Goal: Transaction & Acquisition: Purchase product/service

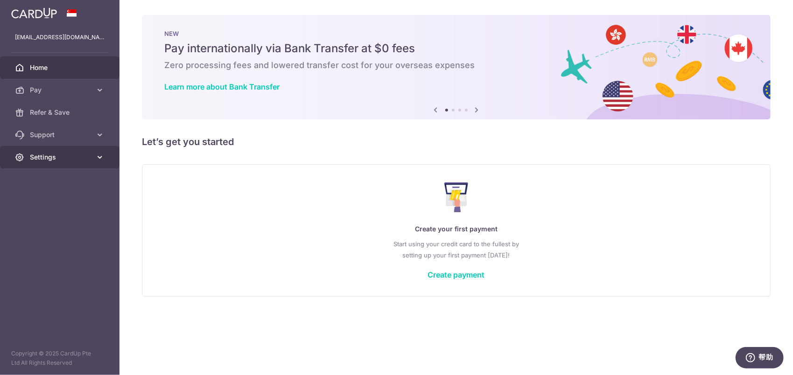
click at [77, 155] on span "Settings" at bounding box center [61, 157] width 62 height 9
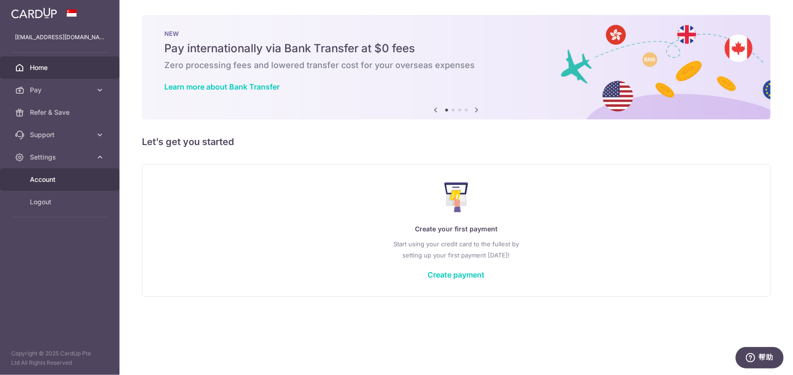
click at [60, 176] on span "Account" at bounding box center [61, 179] width 62 height 9
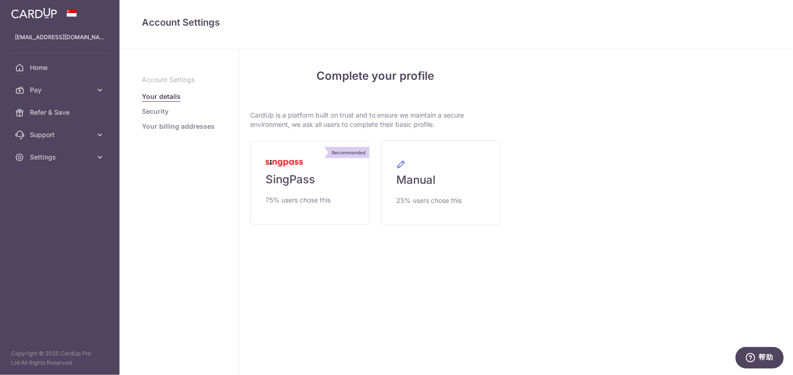
click at [70, 353] on p "Copyright © 2025 CardUp Pte Ltd All Rights Reserved" at bounding box center [60, 358] width 120 height 19
click at [54, 365] on p "Copyright © 2025 CardUp Pte Ltd All Rights Reserved" at bounding box center [60, 358] width 120 height 19
click at [330, 195] on span "75% users chose this" at bounding box center [298, 200] width 65 height 11
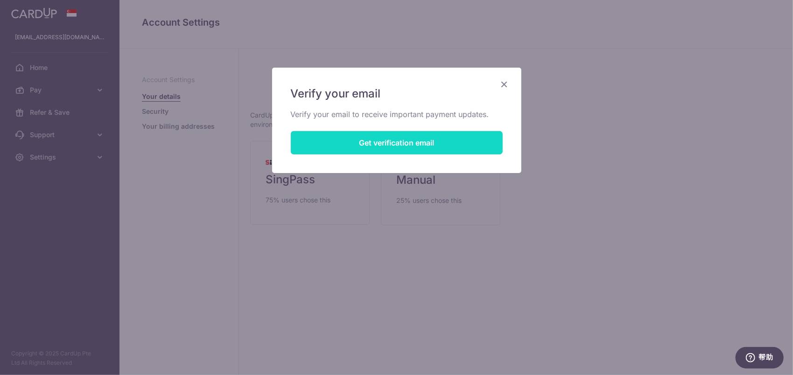
click at [381, 145] on button "Get verification email" at bounding box center [397, 142] width 212 height 23
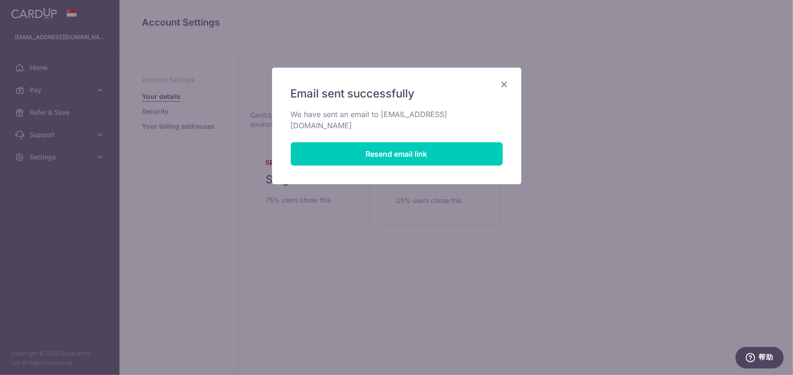
click at [504, 84] on icon "Close" at bounding box center [504, 84] width 11 height 12
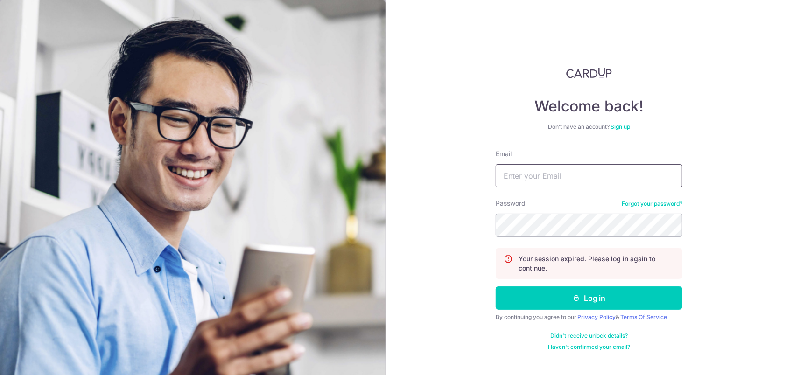
click at [562, 176] on input "Email" at bounding box center [589, 175] width 187 height 23
type input "tonycao971230@gmail.com"
click at [496, 287] on button "Log in" at bounding box center [589, 298] width 187 height 23
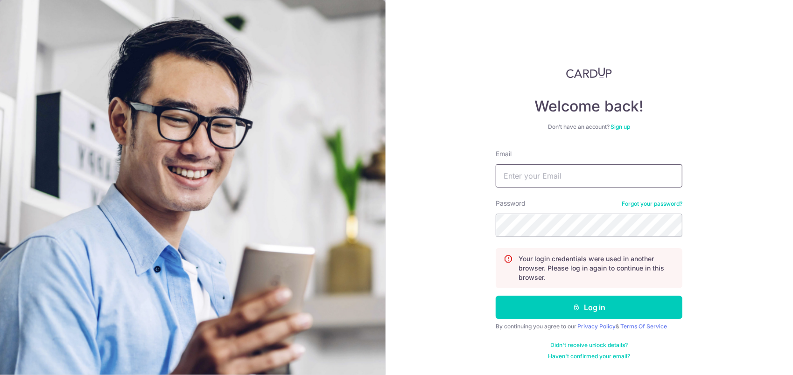
click at [553, 176] on input "Email" at bounding box center [589, 175] width 187 height 23
type input "[EMAIL_ADDRESS][DOMAIN_NAME]"
click at [496, 296] on button "Log in" at bounding box center [589, 307] width 187 height 23
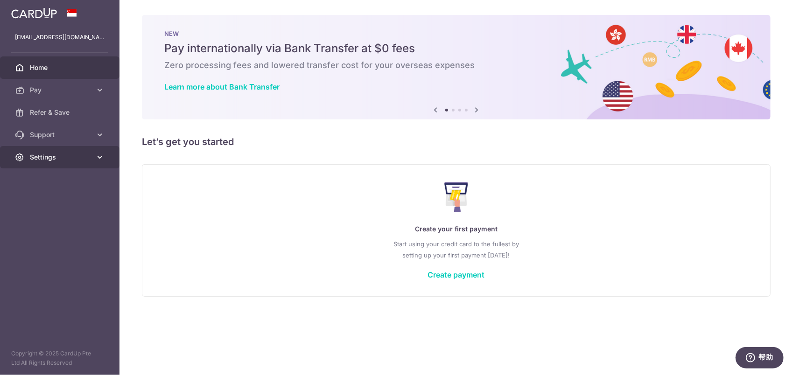
click at [60, 150] on link "Settings" at bounding box center [60, 157] width 120 height 22
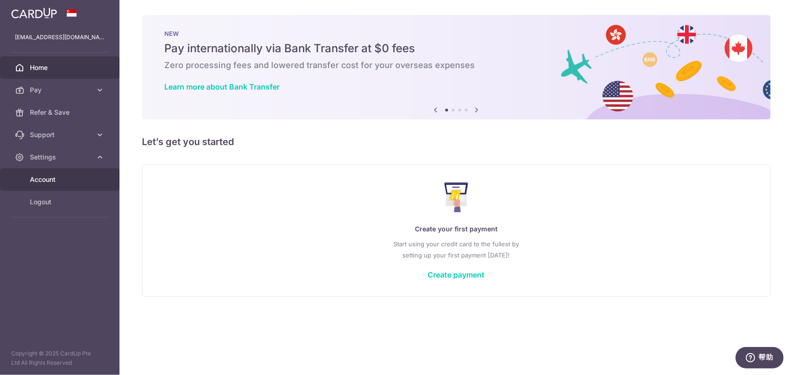
click at [52, 176] on span "Account" at bounding box center [61, 179] width 62 height 9
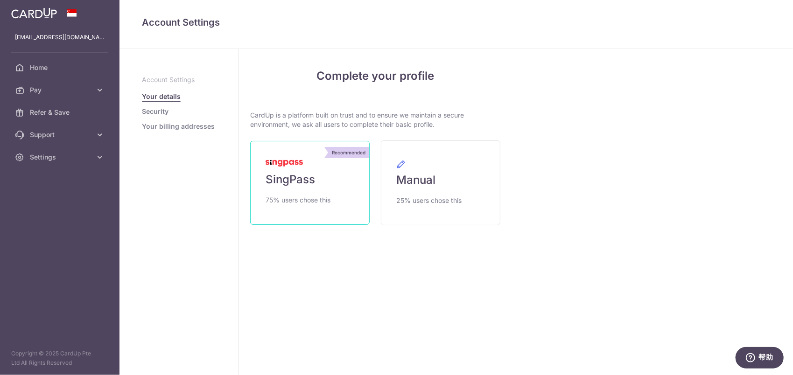
click at [324, 167] on link "Recommended SingPass 75% users chose this" at bounding box center [310, 183] width 120 height 84
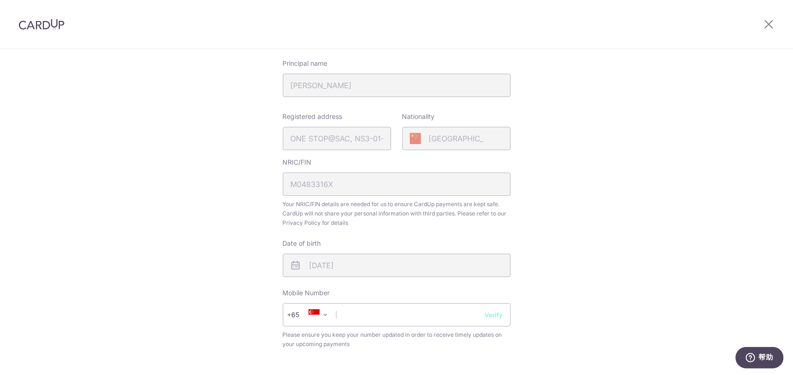
scroll to position [187, 0]
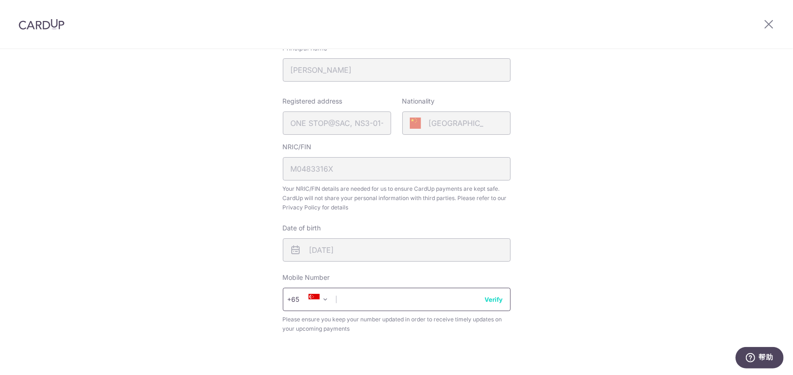
click at [355, 301] on input "text" at bounding box center [397, 299] width 228 height 23
type input "89642436"
click at [241, 254] on div "Review your details Your Details Please provide your full name as per your NRIC…" at bounding box center [396, 184] width 793 height 642
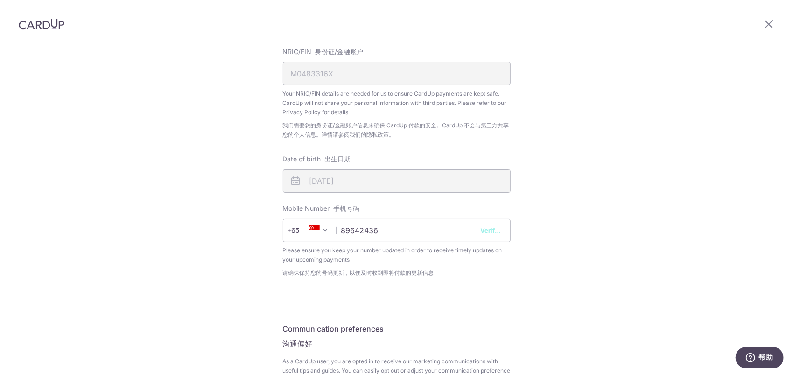
scroll to position [316, 0]
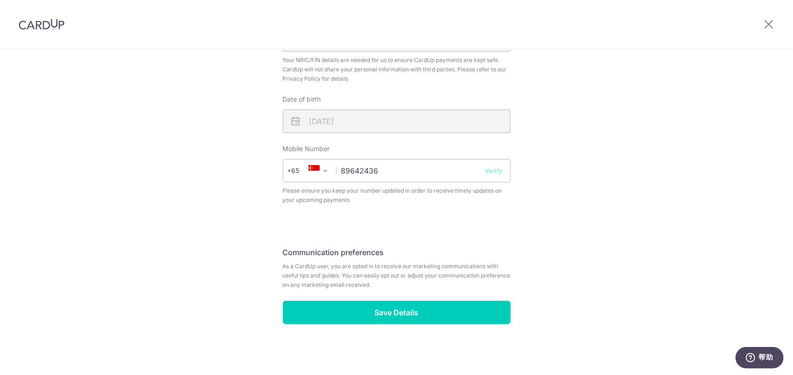
click at [365, 257] on h5 "Communication preferences" at bounding box center [397, 252] width 228 height 11
click at [360, 270] on span "As a CardUp user, you are opted in to receive our marketing communications with…" at bounding box center [397, 276] width 228 height 28
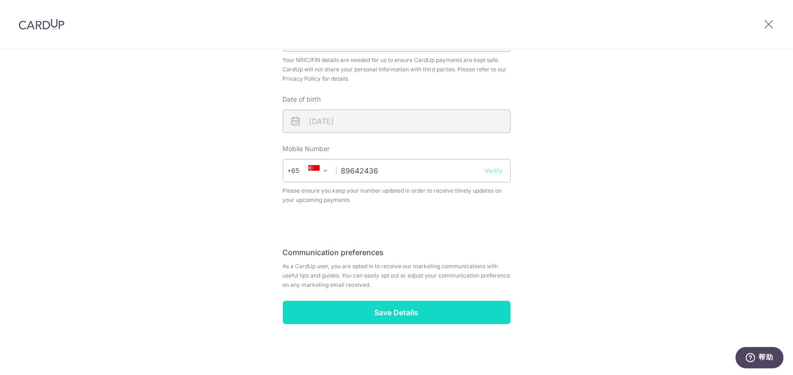
click at [402, 308] on input "Save Details" at bounding box center [397, 312] width 228 height 23
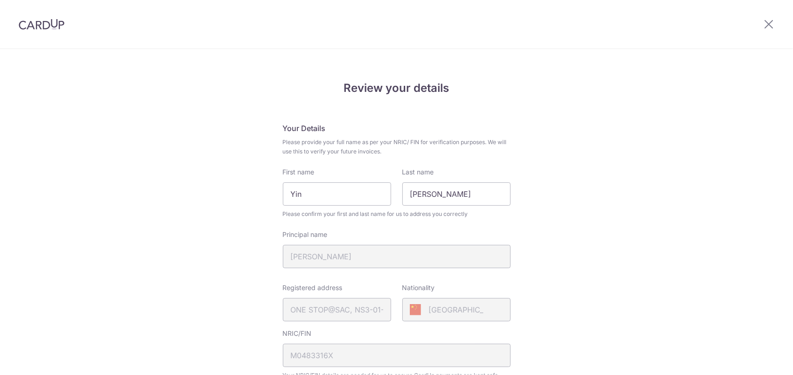
scroll to position [329, 0]
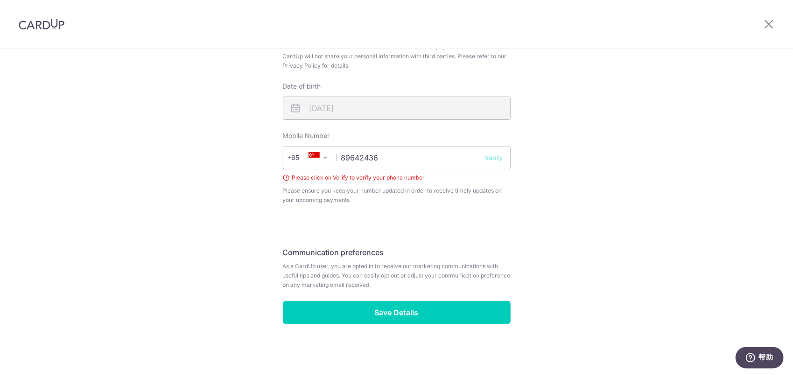
click at [501, 157] on button "Verify" at bounding box center [494, 157] width 18 height 9
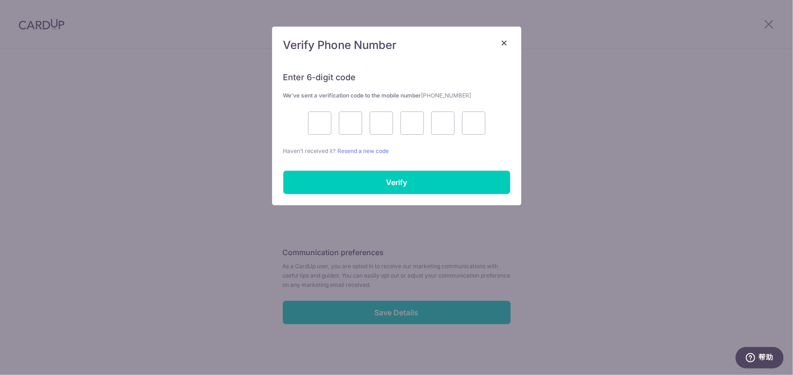
click at [334, 127] on div at bounding box center [396, 123] width 227 height 23
click at [318, 127] on input "text" at bounding box center [319, 123] width 23 height 23
type input "9"
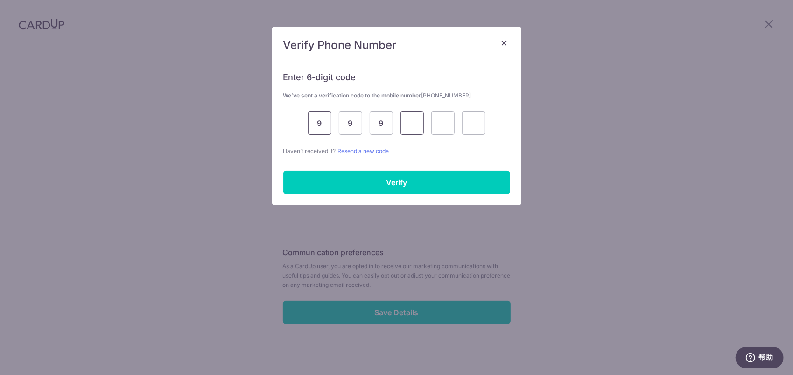
type input "9"
type input "8"
type input "3"
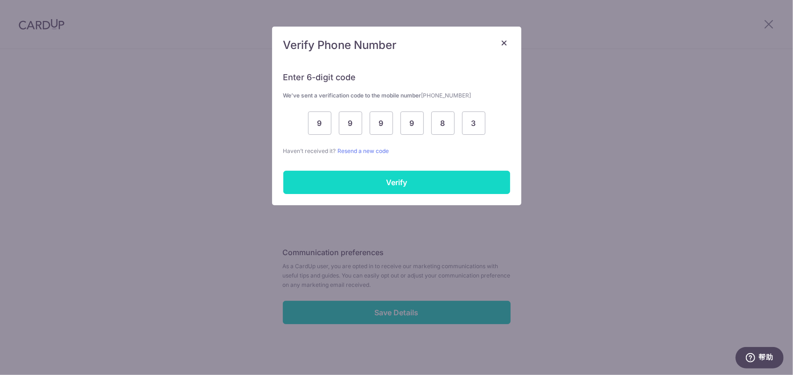
click at [347, 176] on input "Verify" at bounding box center [396, 182] width 227 height 23
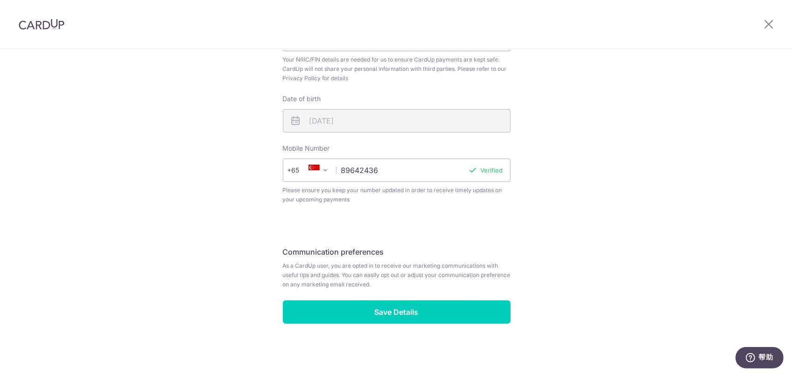
scroll to position [316, 0]
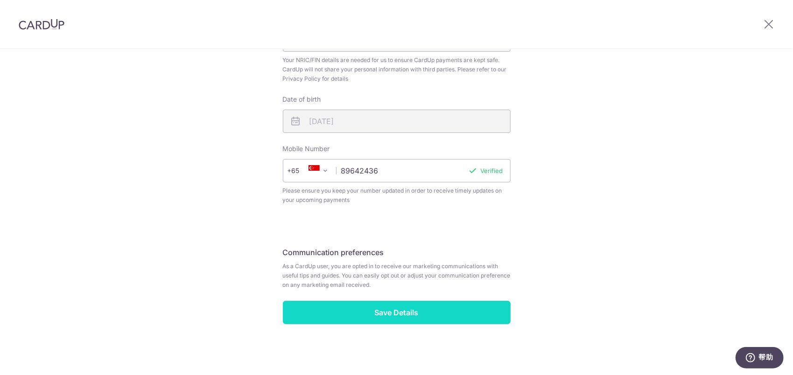
click at [404, 317] on input "Save Details" at bounding box center [397, 312] width 228 height 23
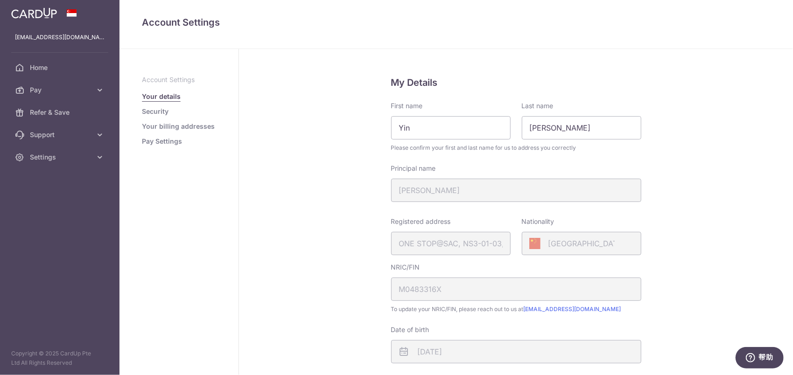
click at [155, 112] on link "Security" at bounding box center [155, 111] width 27 height 9
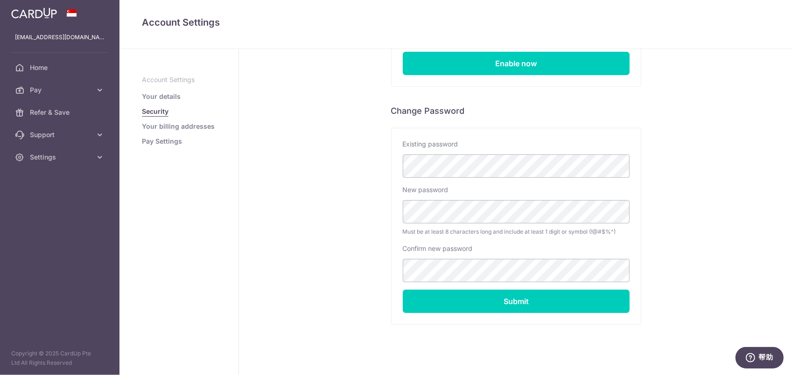
scroll to position [140, 0]
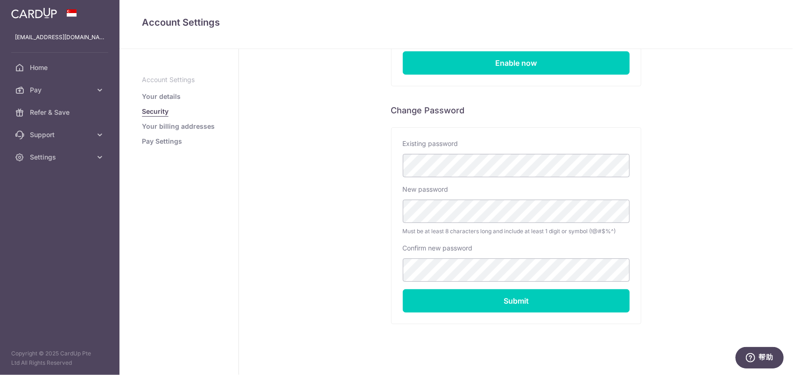
click at [190, 124] on link "Your billing addresses" at bounding box center [178, 126] width 73 height 9
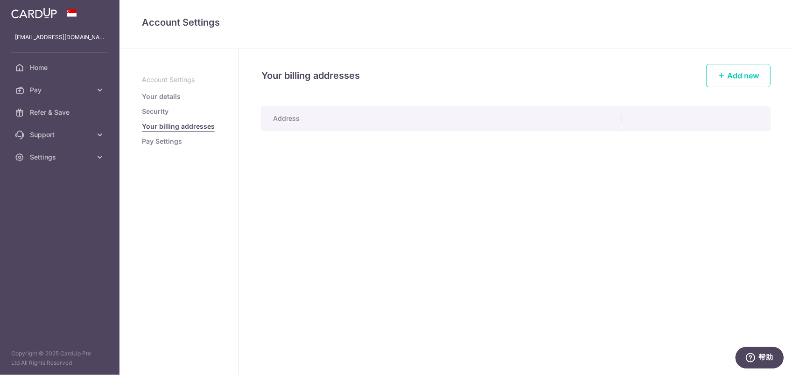
click at [175, 143] on link "Pay Settings" at bounding box center [162, 141] width 40 height 9
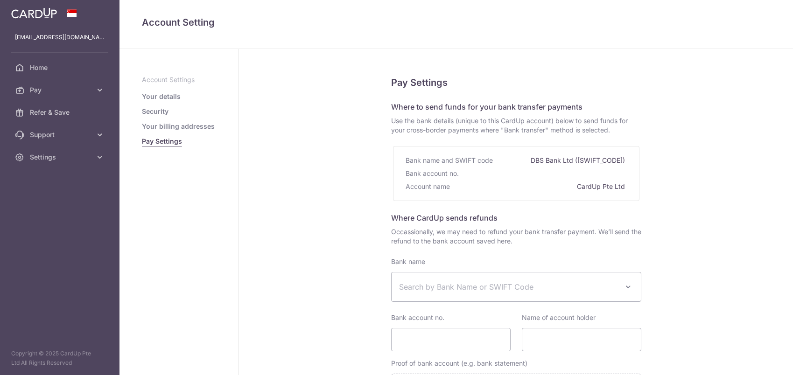
select select
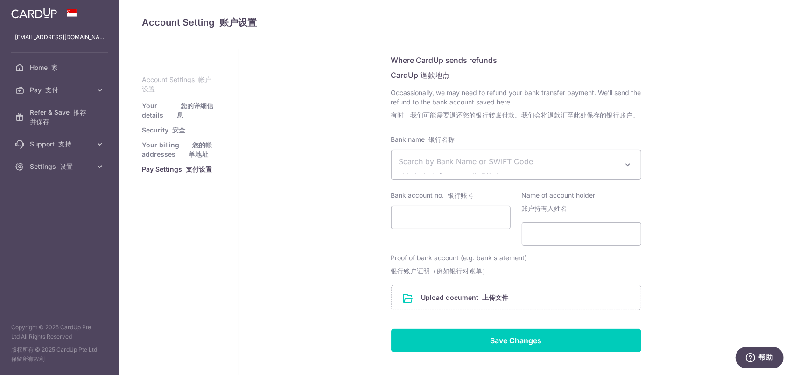
scroll to position [233, 0]
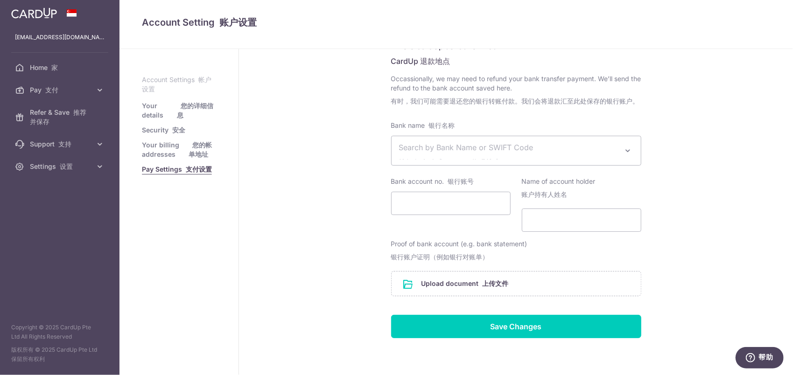
click at [523, 148] on span "Search by Bank Name or SWIFT Code 按银行名称或 SWIFT 代码搜索" at bounding box center [508, 151] width 219 height 18
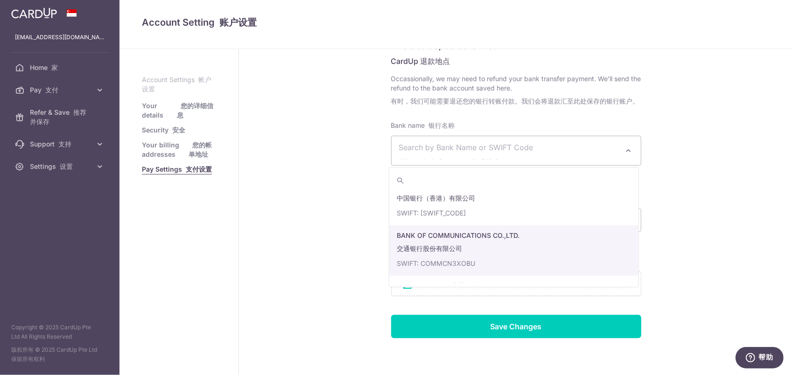
scroll to position [314, 0]
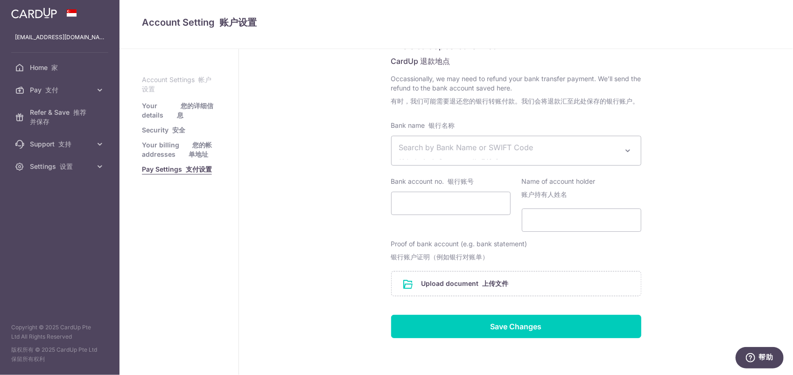
click at [341, 208] on div "Pay Settings 支付设置 Where to send funds for your bank transfer payments 银行转账付款的资金…" at bounding box center [516, 112] width 554 height 593
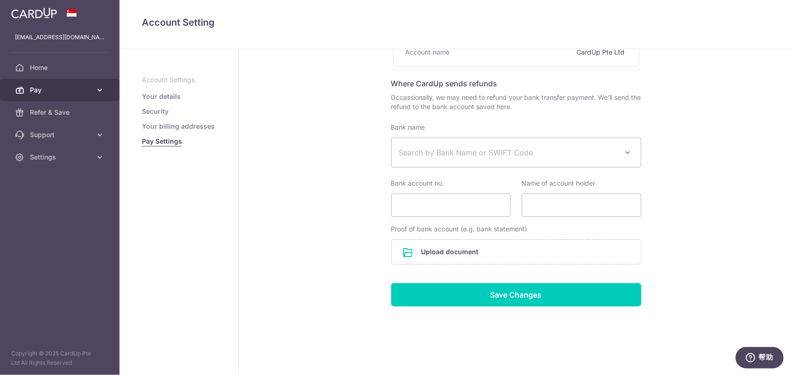
click at [53, 91] on span "Pay" at bounding box center [61, 89] width 62 height 9
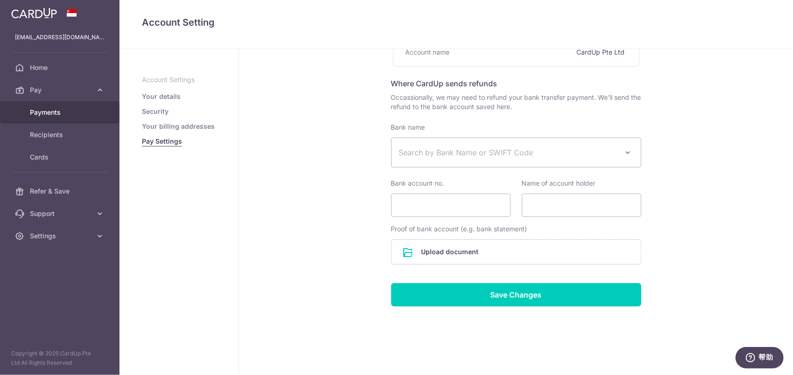
click at [55, 113] on span "Payments" at bounding box center [61, 112] width 62 height 9
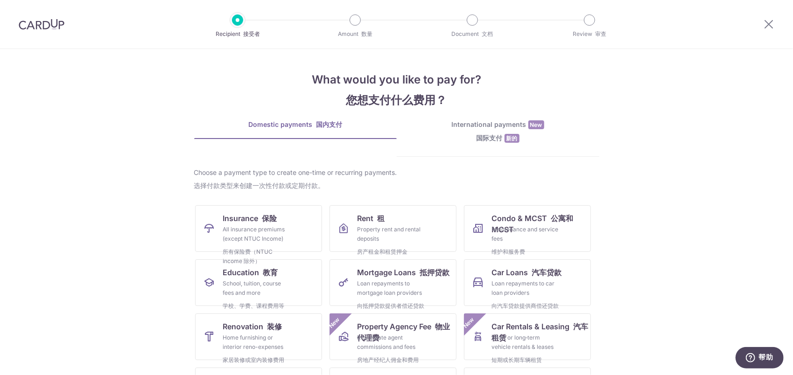
click at [445, 133] on div "International payments New 国际支付 新的" at bounding box center [498, 133] width 203 height 27
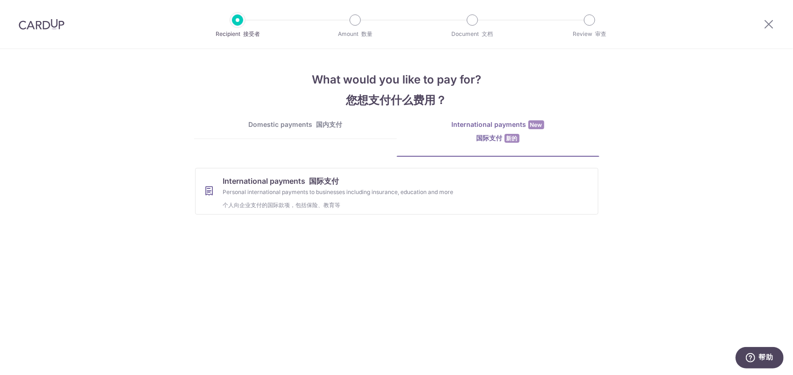
click at [288, 125] on div "Domestic payments 国内支付" at bounding box center [295, 124] width 203 height 9
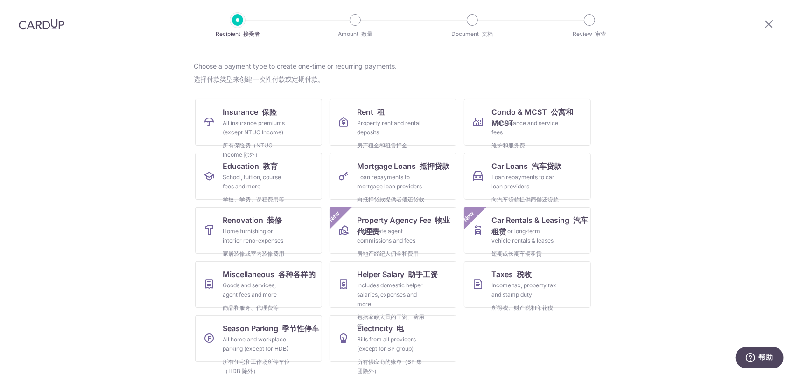
scroll to position [110, 0]
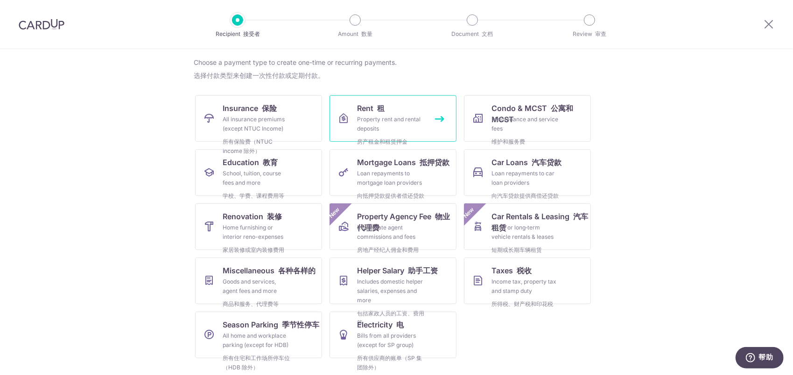
click at [386, 124] on div "Property rent and rental deposits 房产租金和租赁押金" at bounding box center [391, 132] width 67 height 35
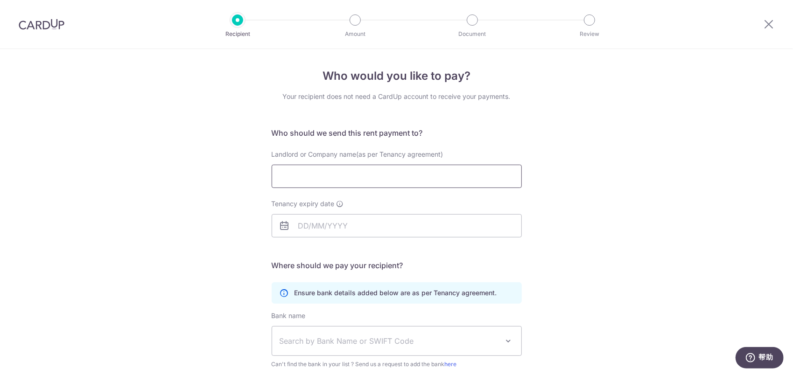
click at [291, 177] on input "Landlord or Company name(as per Tenancy agreement)" at bounding box center [397, 176] width 250 height 23
click at [157, 211] on div "Who would you like to pay? Your recipient does not need a CardUp account to rec…" at bounding box center [396, 271] width 793 height 445
click at [329, 234] on input "Tenancy expiry date This refers to the last day of your tenancy term as per you…" at bounding box center [397, 225] width 250 height 23
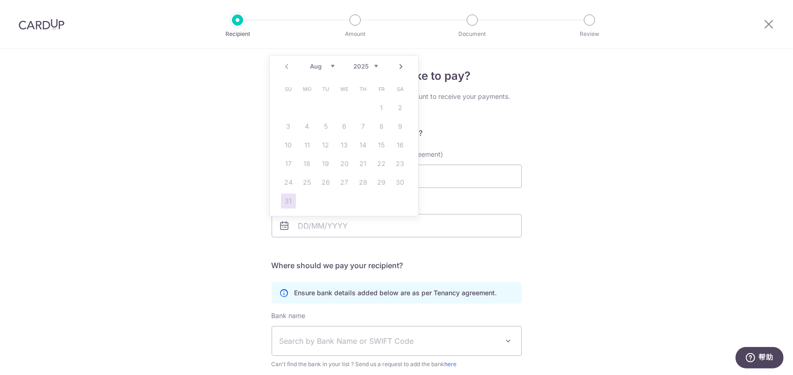
click at [401, 65] on link "Next" at bounding box center [401, 66] width 11 height 11
click at [309, 109] on link "1" at bounding box center [307, 107] width 15 height 15
type input "[DATE]"
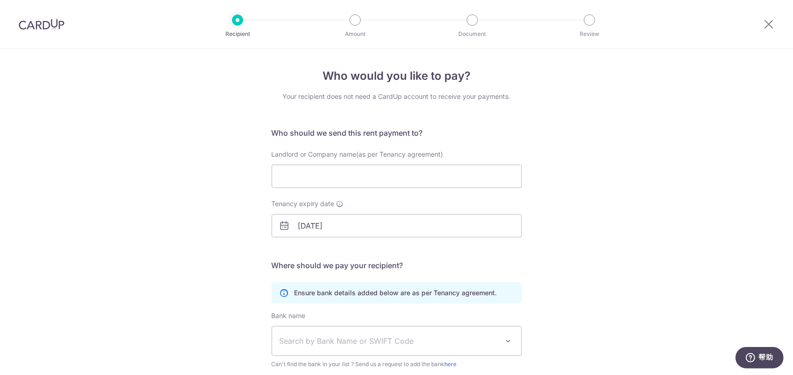
click at [214, 209] on div "Who would you like to pay? Your recipient does not need a CardUp account to rec…" at bounding box center [396, 271] width 793 height 445
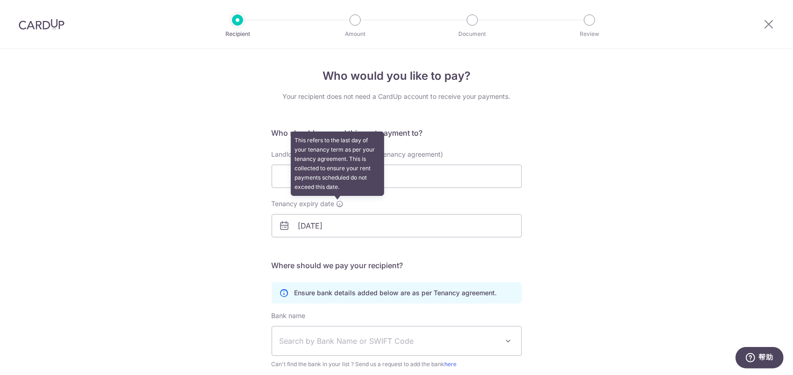
click at [337, 203] on icon at bounding box center [340, 203] width 7 height 7
click at [336, 214] on input "[DATE]" at bounding box center [397, 225] width 250 height 23
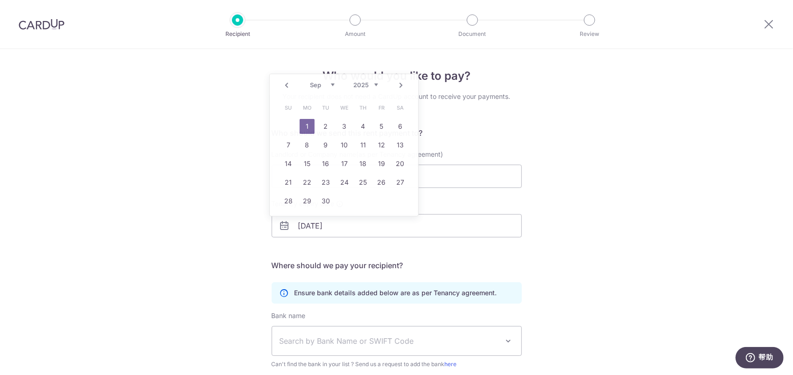
click at [179, 222] on div "Who would you like to pay? Your recipient does not need a CardUp account to rec…" at bounding box center [396, 271] width 793 height 445
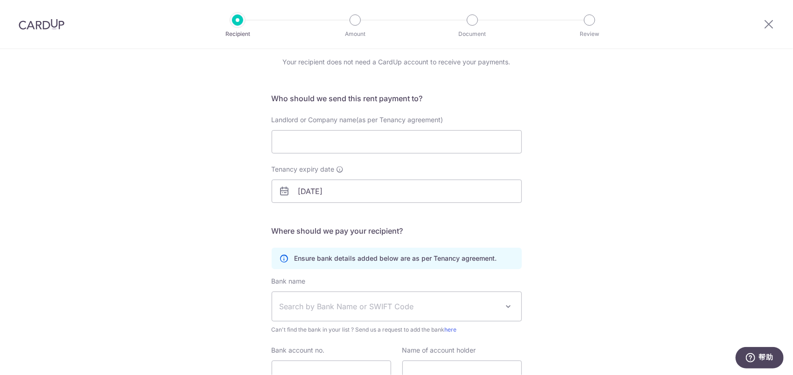
scroll to position [93, 0]
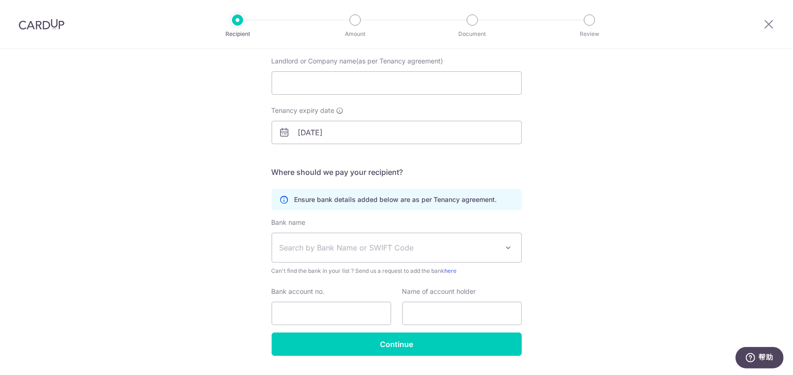
click at [332, 238] on span "Search by Bank Name or SWIFT Code" at bounding box center [396, 247] width 249 height 29
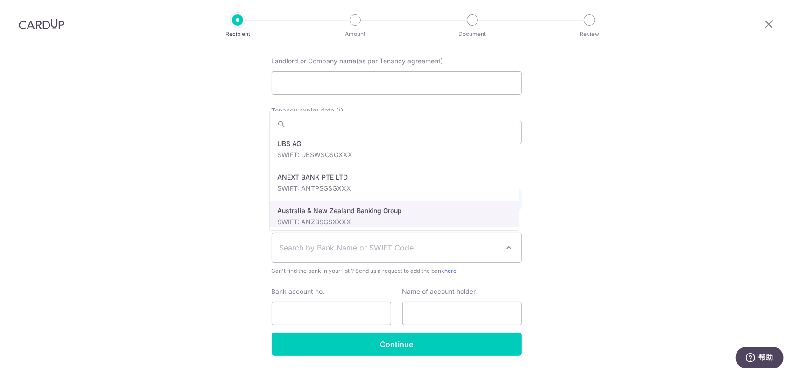
click at [207, 215] on div "Who would you like to pay? Your recipient does not need a CardUp account to rec…" at bounding box center [396, 178] width 793 height 445
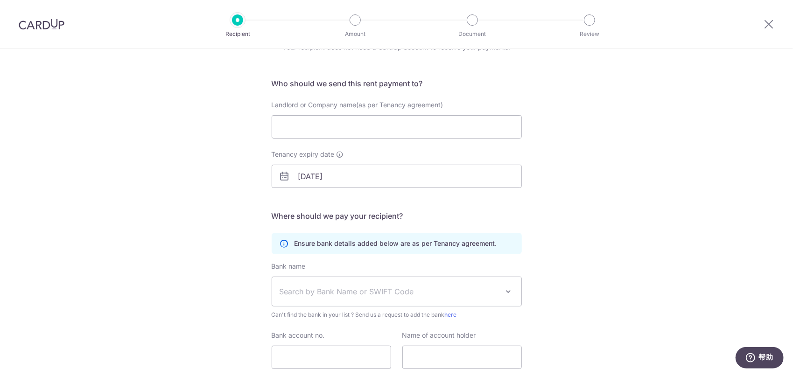
scroll to position [0, 0]
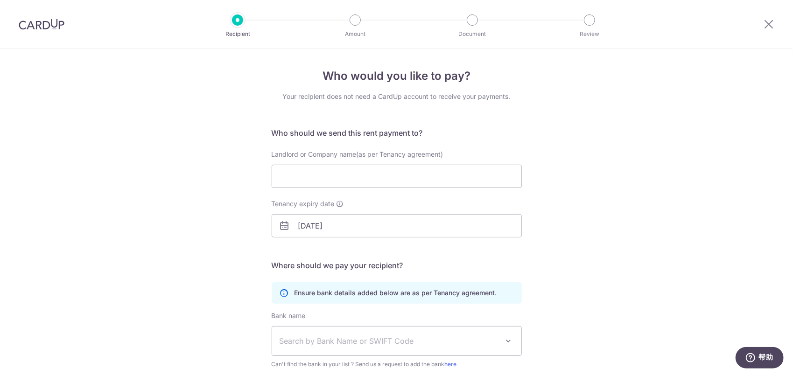
click at [215, 201] on div "Who would you like to pay? Your recipient does not need a CardUp account to rec…" at bounding box center [396, 271] width 793 height 445
click at [332, 188] on div "Landlord or Company name(as per Tenancy agreement)" at bounding box center [396, 174] width 261 height 49
click at [338, 179] on input "Landlord or Company name(as per Tenancy agreement)" at bounding box center [397, 176] width 250 height 23
paste input "Comfyrooms Pte Ltd"
type input "Comfyrooms Pte Ltd"
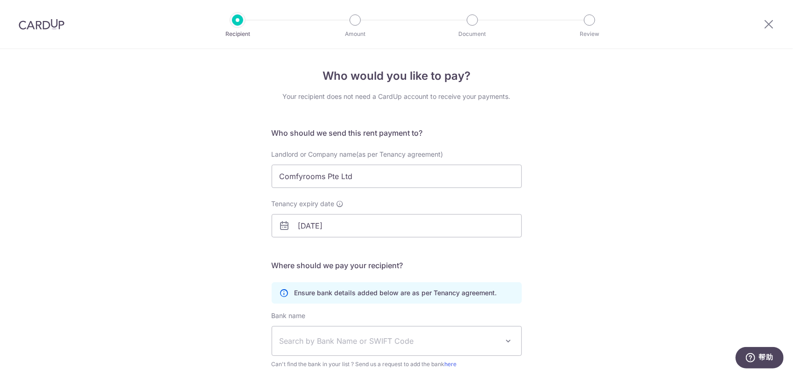
click at [198, 214] on div "Who would you like to pay? Your recipient does not need a CardUp account to rec…" at bounding box center [396, 271] width 793 height 445
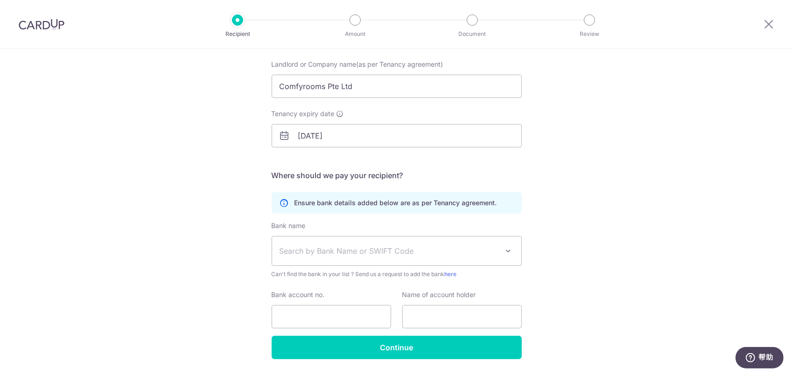
scroll to position [93, 0]
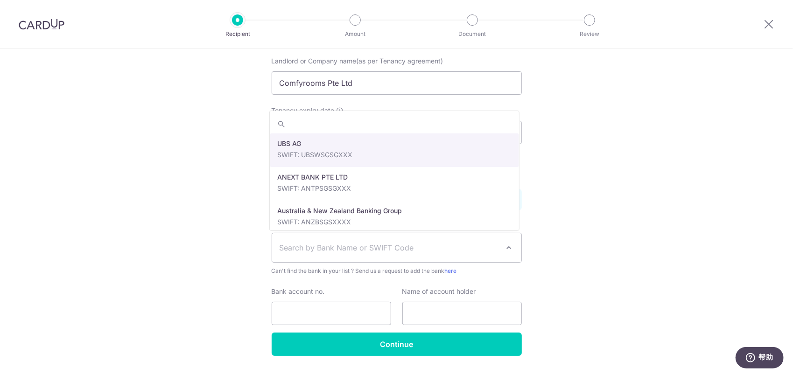
click at [338, 251] on span "Search by Bank Name or SWIFT Code" at bounding box center [389, 247] width 219 height 11
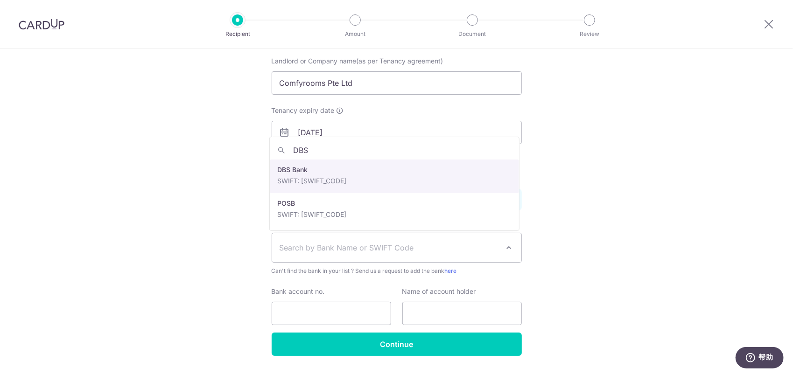
type input "DBS"
select select "6"
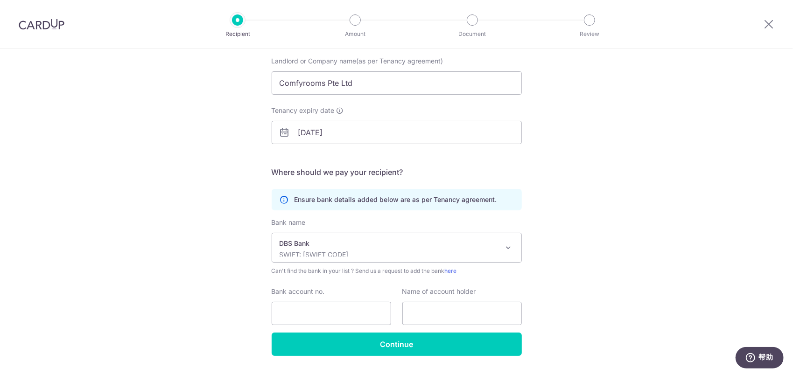
click at [356, 248] on div "DBS Bank SWIFT: DBSSSGSGXXX" at bounding box center [389, 248] width 219 height 18
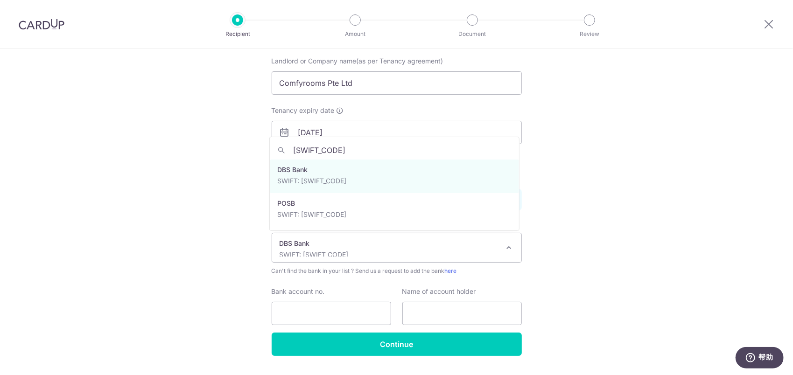
scroll to position [0, 0]
type input "DBSSSGSG"
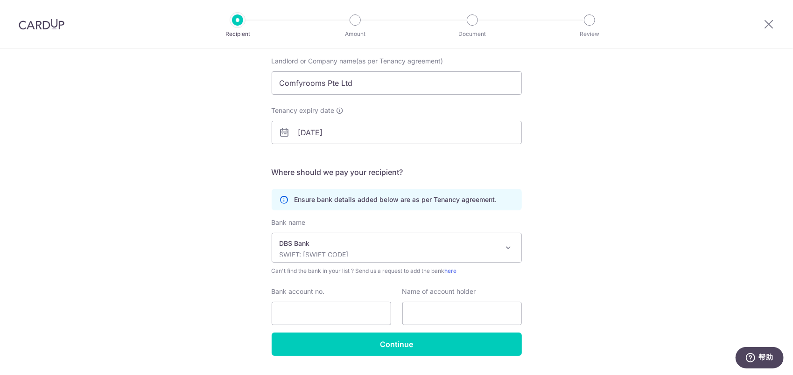
scroll to position [117, 0]
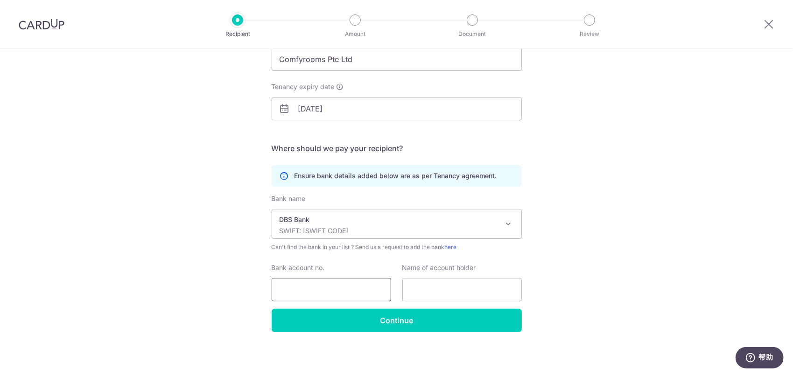
click at [324, 283] on input "Bank account no." at bounding box center [332, 289] width 120 height 23
paste input "0720-340221"
type input "0720-340221"
click at [581, 266] on div "Who would you like to pay? Your recipient does not need a CardUp account to rec…" at bounding box center [396, 154] width 793 height 445
click at [426, 290] on input "text" at bounding box center [463, 289] width 120 height 23
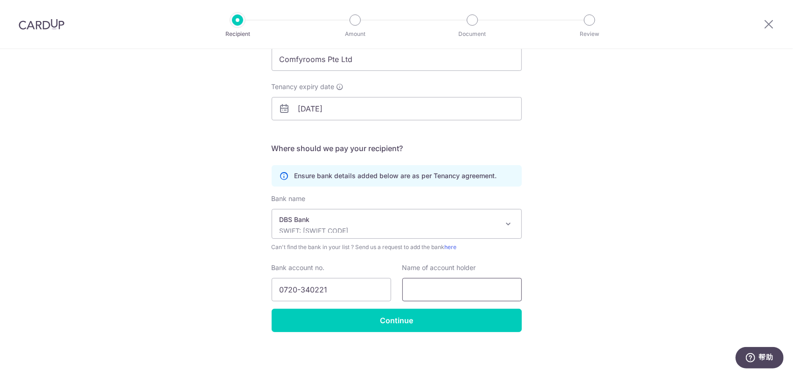
paste input "Comfyrooms Pte Ltd"
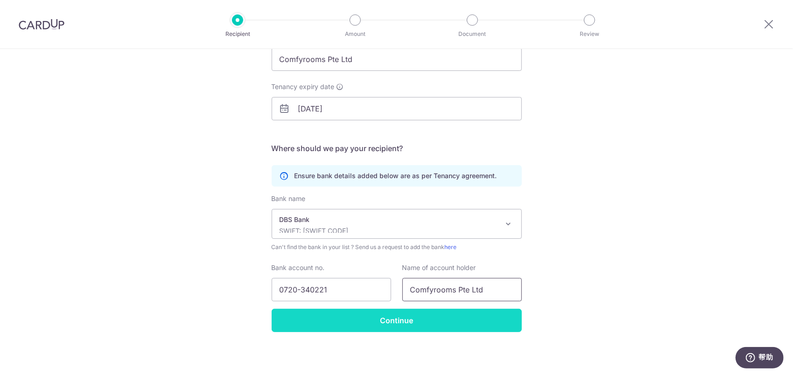
type input "Comfyrooms Pte Ltd"
click at [405, 317] on input "Continue" at bounding box center [397, 320] width 250 height 23
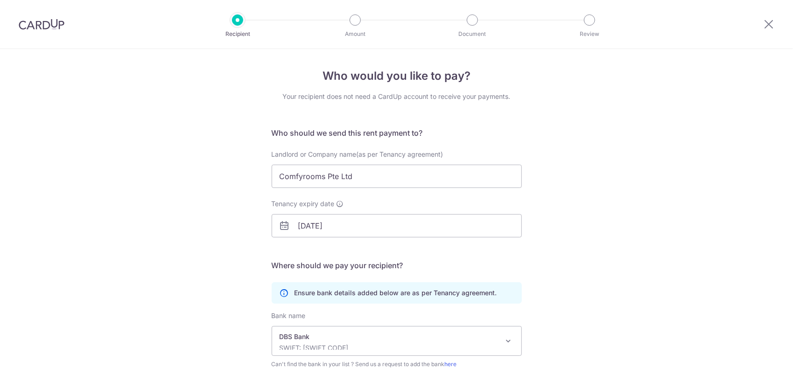
scroll to position [140, 0]
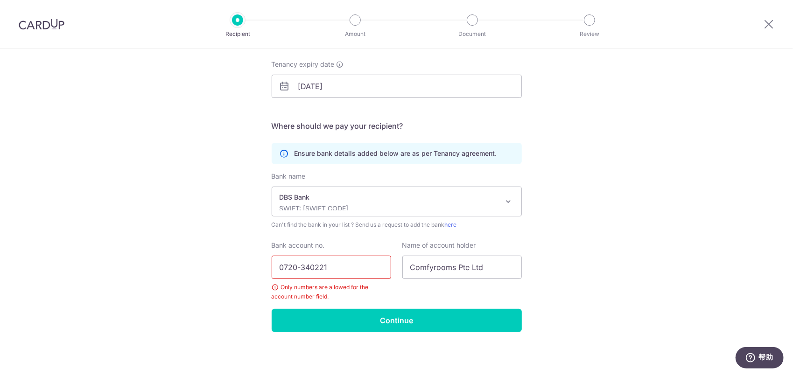
click at [299, 268] on input "0720-340221" at bounding box center [332, 267] width 120 height 23
type input "0720340221"
click at [397, 290] on div "Name of account holder Comfyrooms Pte Ltd" at bounding box center [462, 271] width 131 height 61
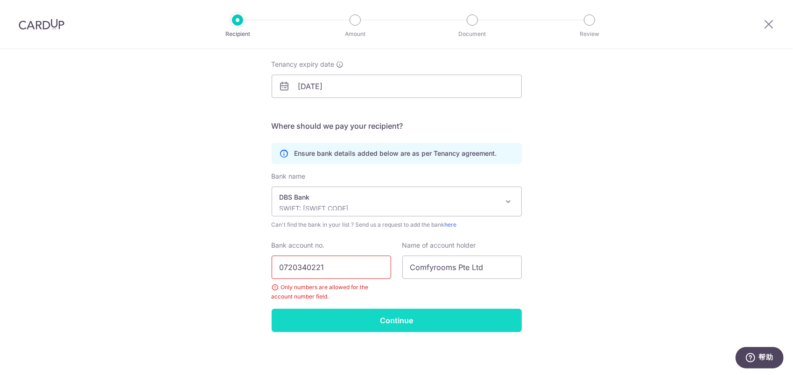
click at [390, 322] on input "Continue" at bounding box center [397, 320] width 250 height 23
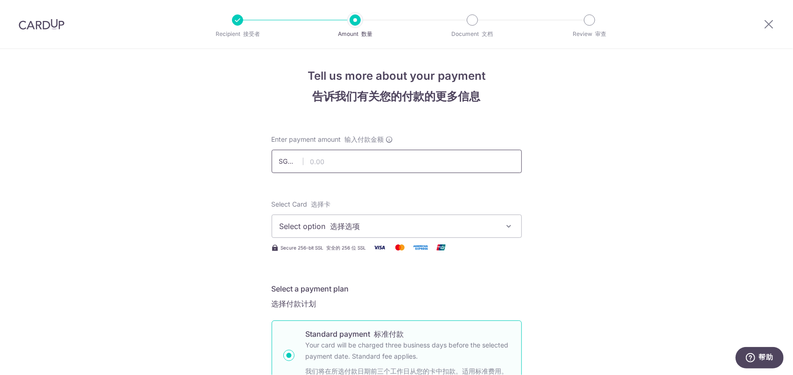
click at [342, 162] on input "text" at bounding box center [397, 161] width 250 height 23
type input "1,600.00"
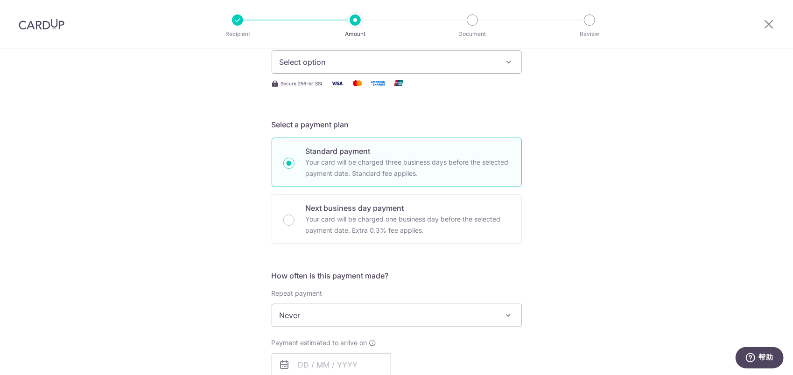
scroll to position [116, 0]
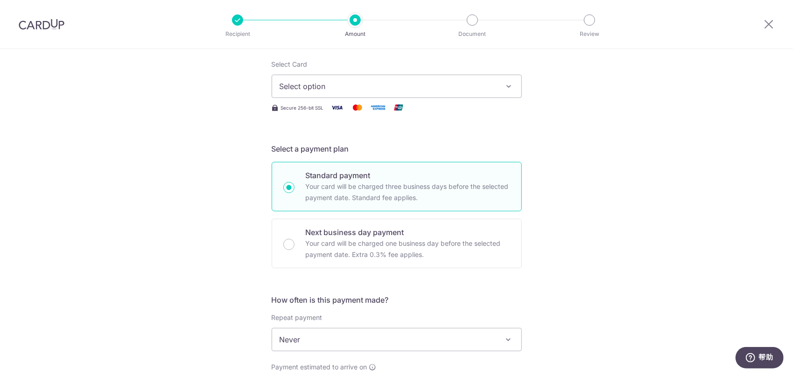
click at [349, 87] on span "Select option" at bounding box center [389, 86] width 218 height 11
click at [341, 115] on span "Add credit card" at bounding box center [406, 112] width 218 height 9
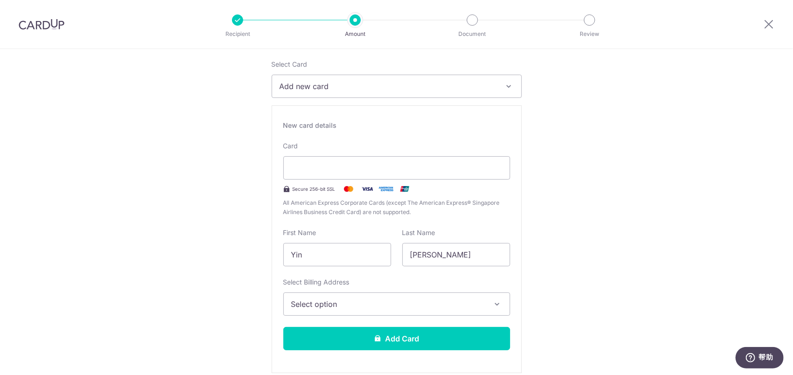
click at [505, 86] on icon "button" at bounding box center [509, 86] width 9 height 9
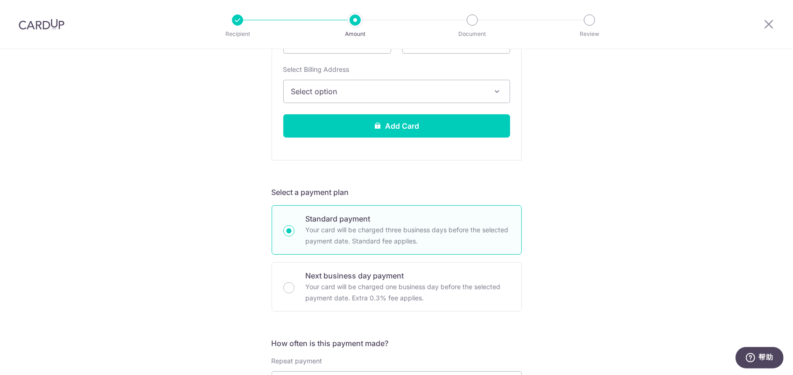
scroll to position [256, 0]
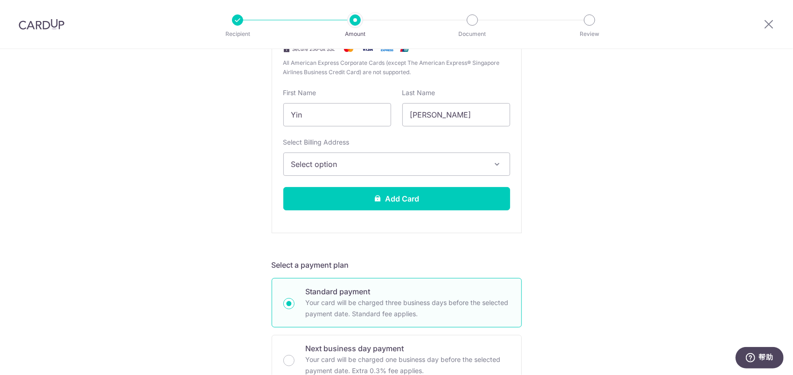
click at [361, 167] on span "Select option" at bounding box center [388, 164] width 194 height 11
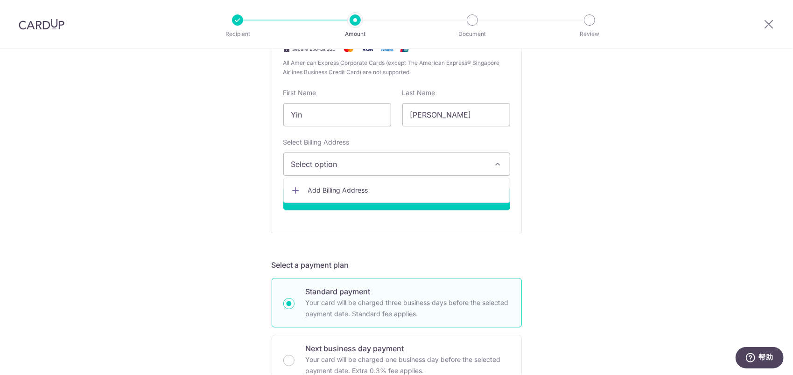
click at [337, 189] on span "Add Billing Address" at bounding box center [405, 190] width 194 height 9
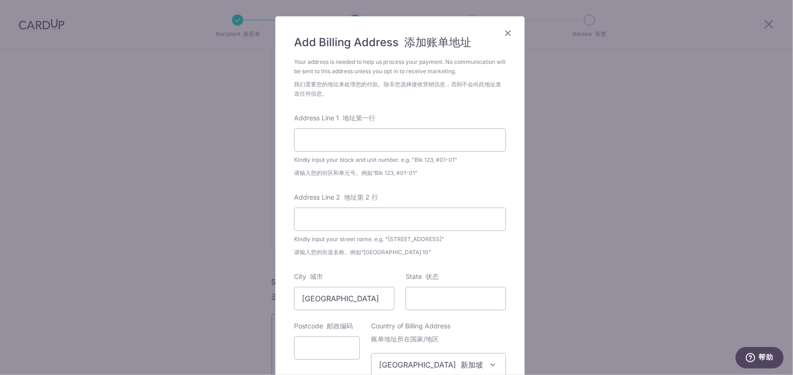
scroll to position [0, 0]
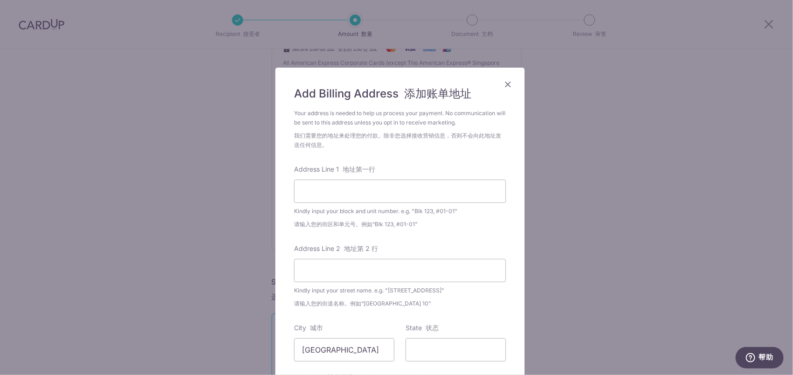
click at [503, 83] on icon "Close" at bounding box center [507, 84] width 11 height 12
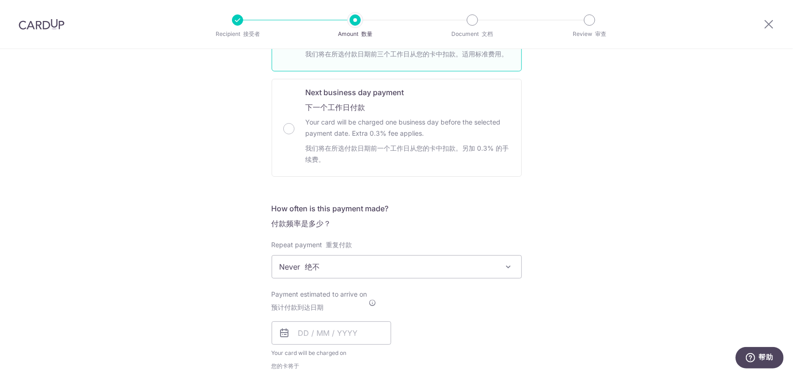
scroll to position [676, 0]
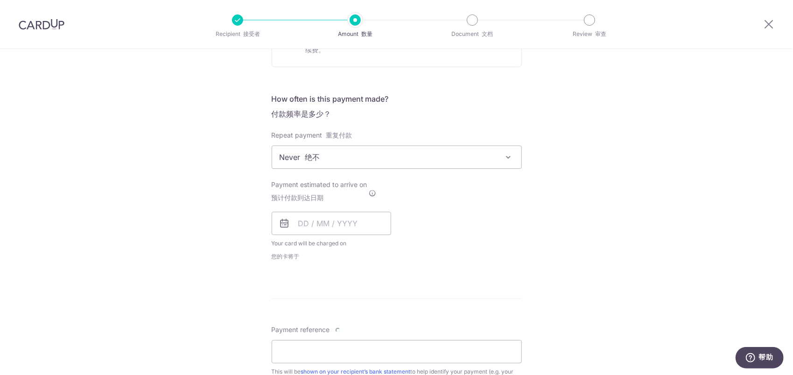
click at [364, 162] on span "Never 绝不" at bounding box center [396, 157] width 249 height 22
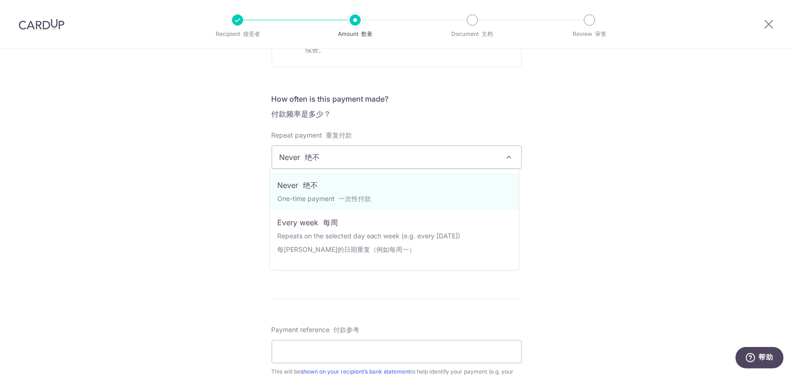
click at [615, 149] on div "Tell us more about your payment Enter payment amount SGD 1,600.00 1600.00 Recip…" at bounding box center [396, 9] width 793 height 1273
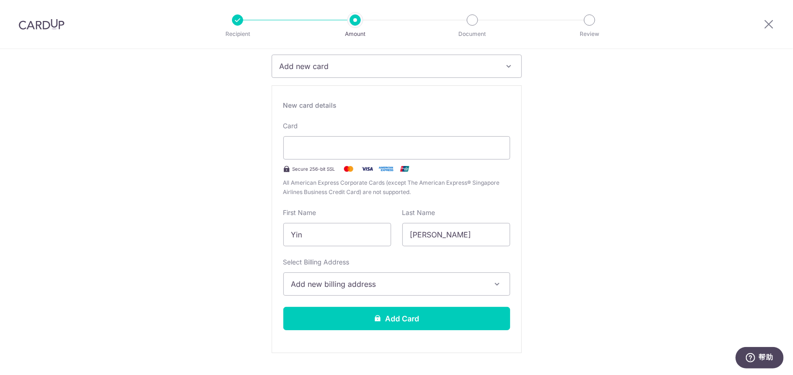
scroll to position [135, 0]
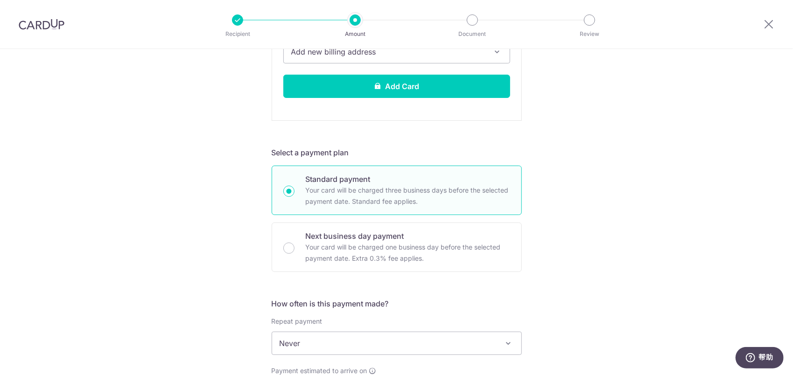
click at [551, 183] on div "Tell us more about your payment Enter payment amount SGD 1,600.00 1600.00 Recip…" at bounding box center [396, 231] width 793 height 1101
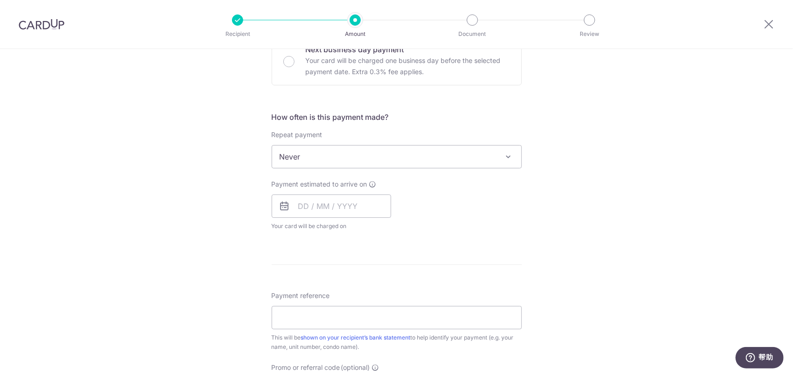
scroll to position [772, 0]
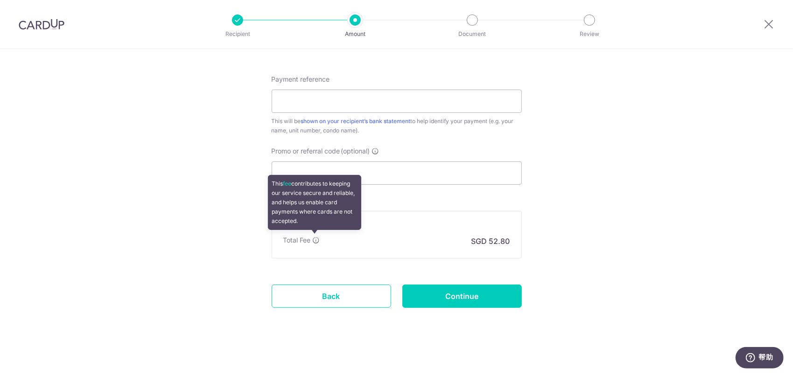
click at [313, 239] on icon at bounding box center [316, 240] width 7 height 7
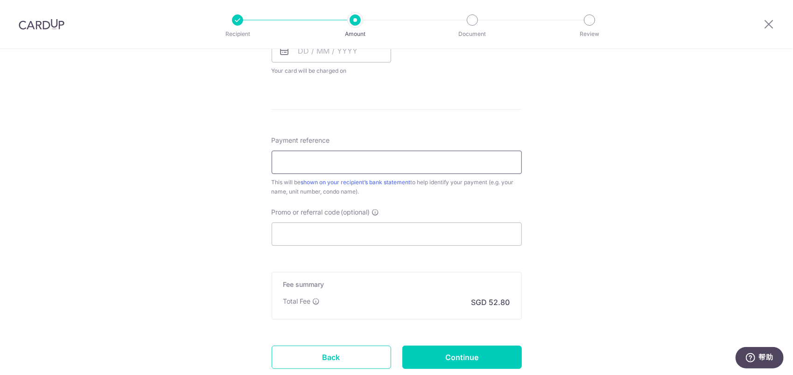
scroll to position [678, 0]
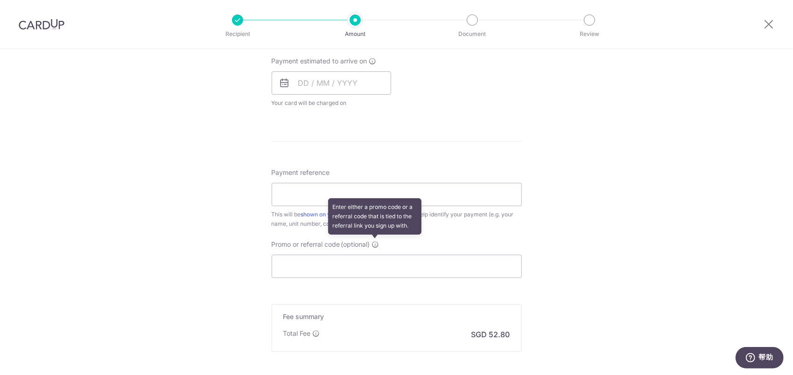
click at [377, 243] on icon at bounding box center [375, 244] width 7 height 7
click at [377, 255] on input "Promo or referral code (optional) Enter either a promo code or a referral code …" at bounding box center [397, 266] width 250 height 23
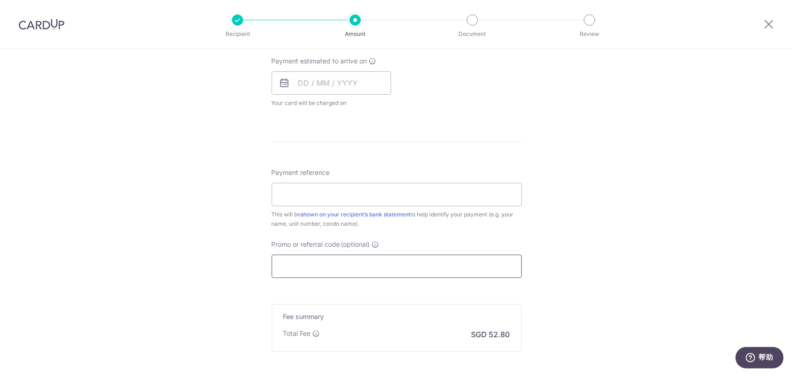
paste input "RENO25ONE"
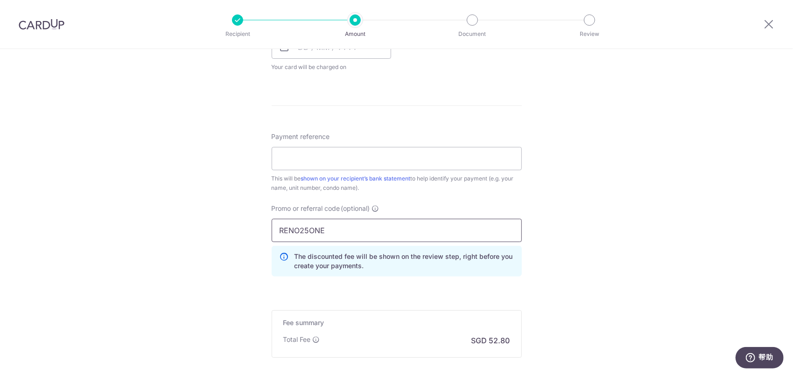
scroll to position [772, 0]
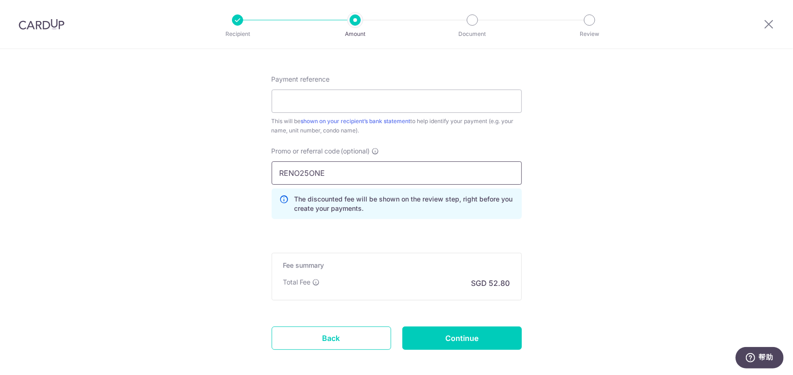
type input "RENO25ONE"
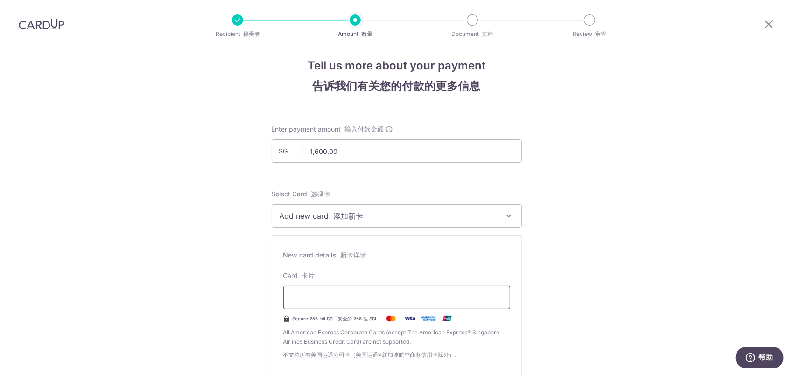
scroll to position [0, 0]
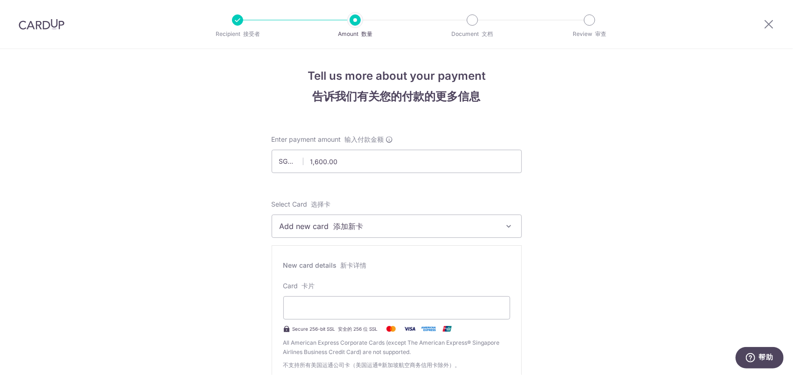
click at [49, 22] on img at bounding box center [42, 24] width 46 height 11
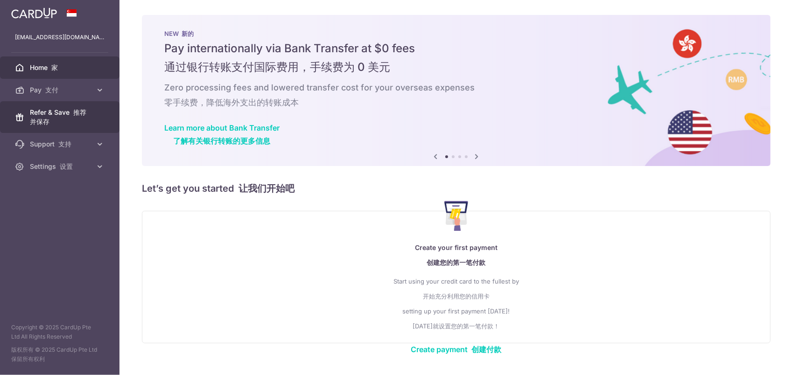
click at [82, 110] on font "推荐并保存" at bounding box center [58, 116] width 57 height 17
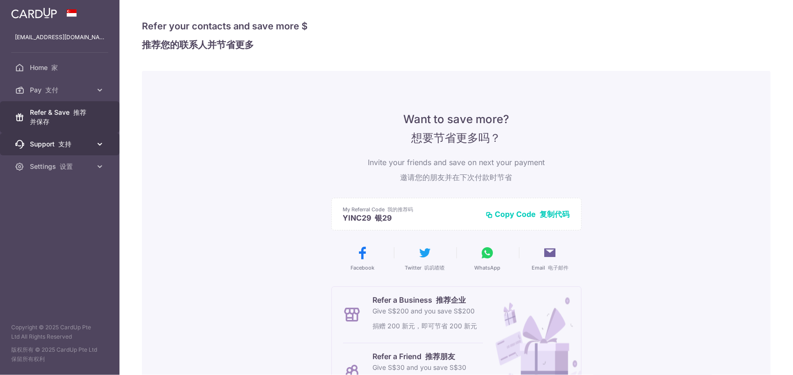
click at [92, 141] on link "Support 支持" at bounding box center [60, 144] width 120 height 22
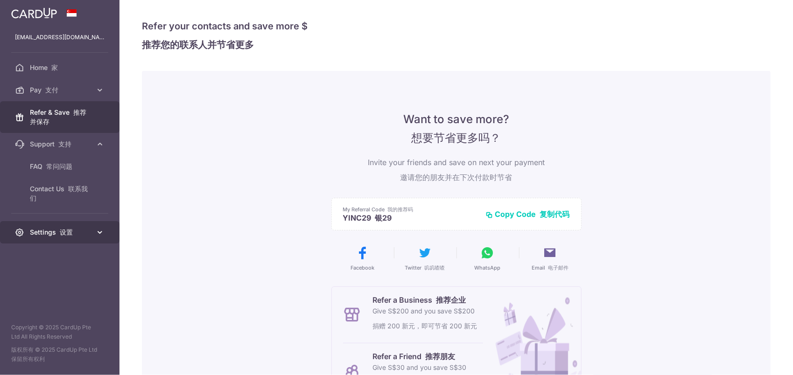
click at [72, 224] on link "Settings 设置" at bounding box center [60, 232] width 120 height 22
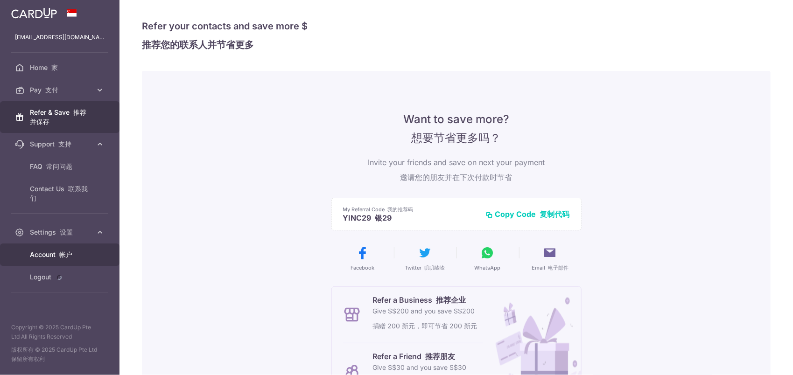
click at [81, 249] on link "Account 帐户" at bounding box center [60, 255] width 120 height 22
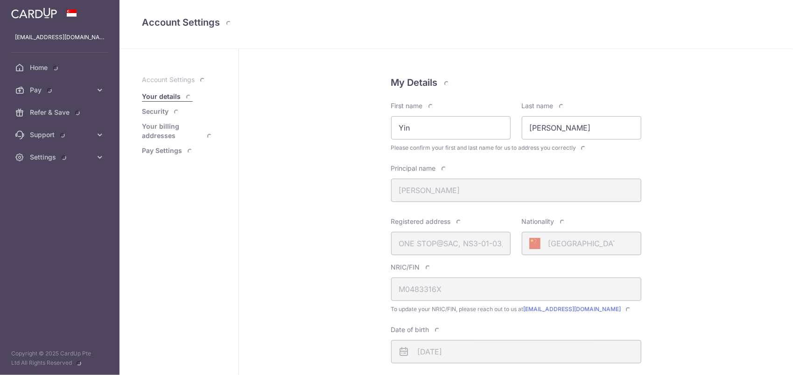
click at [162, 116] on link "Security" at bounding box center [161, 111] width 39 height 9
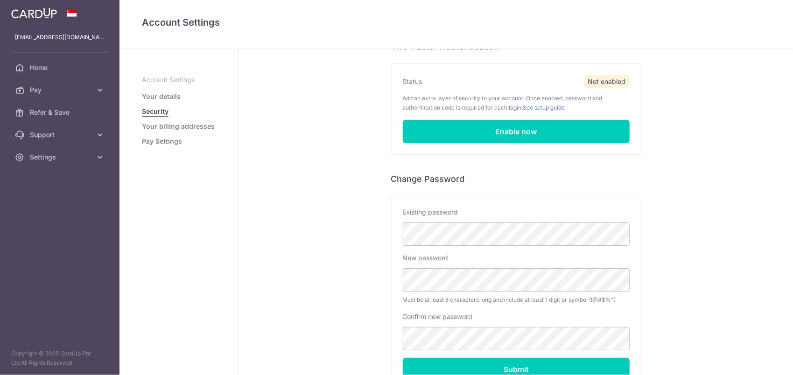
scroll to position [150, 0]
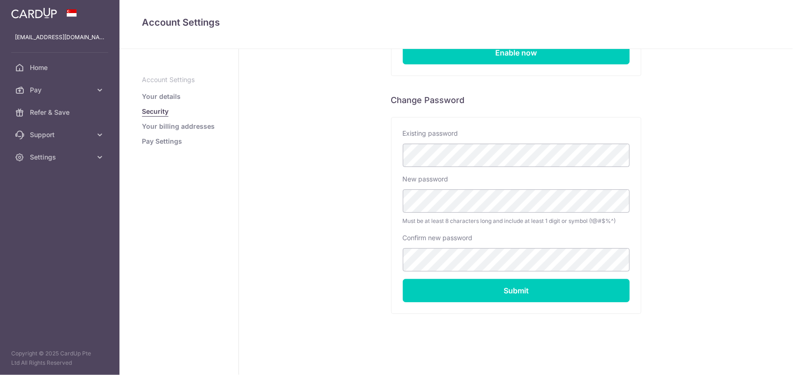
click at [194, 128] on link "Your billing addresses" at bounding box center [178, 126] width 73 height 9
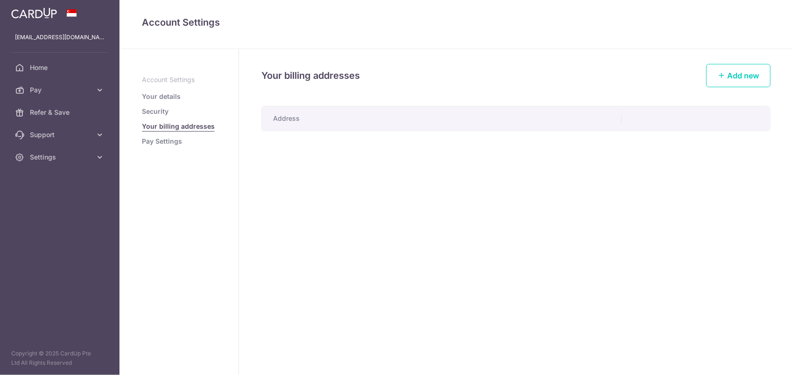
click at [154, 144] on link "Pay Settings" at bounding box center [162, 141] width 40 height 9
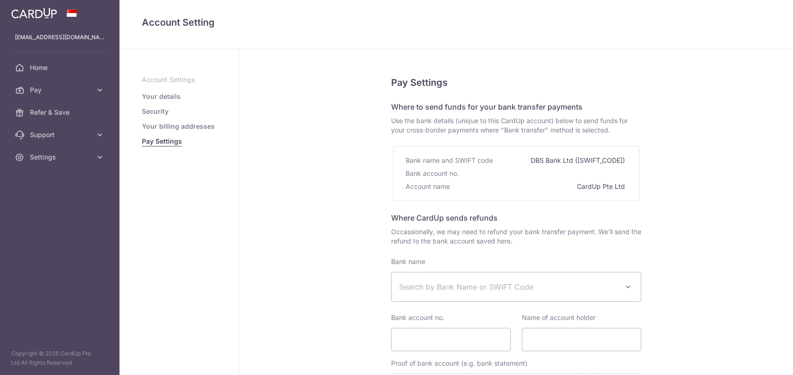
select select
click at [172, 80] on p "Account Settings" at bounding box center [179, 79] width 74 height 9
click at [156, 97] on link "Your details" at bounding box center [161, 96] width 39 height 9
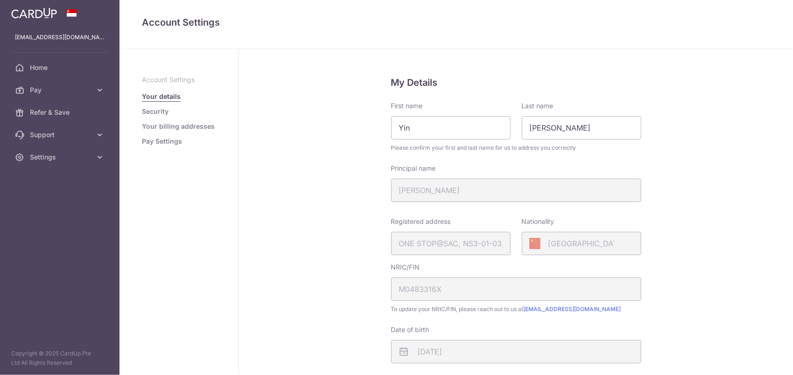
click at [33, 61] on link "Home" at bounding box center [60, 68] width 120 height 22
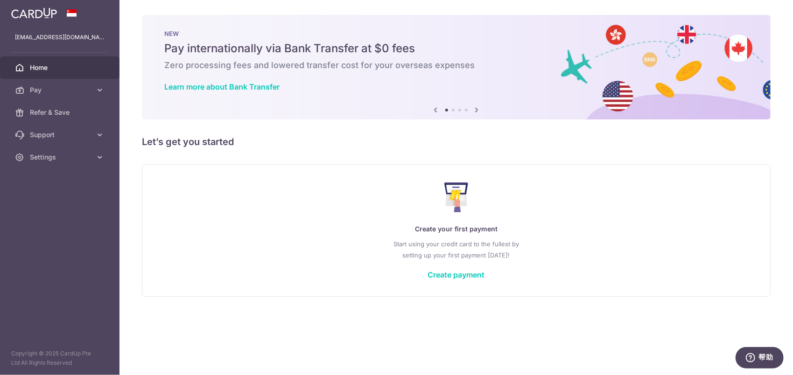
click at [476, 109] on icon at bounding box center [477, 110] width 11 height 12
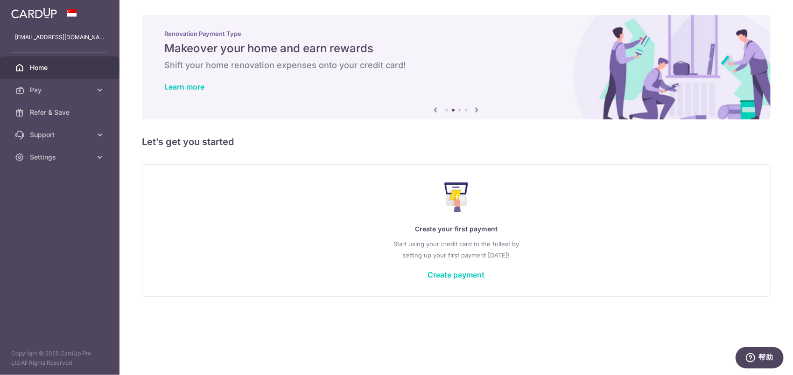
click at [476, 109] on icon at bounding box center [477, 110] width 11 height 12
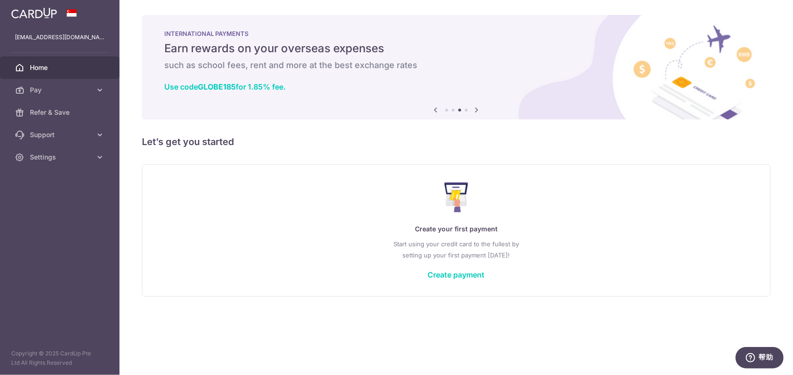
click at [237, 92] on div "INTERNATIONAL PAYMENTS Earn rewards on your overseas expenses such as school fe…" at bounding box center [456, 61] width 629 height 93
click at [239, 89] on link "Use code GLOBE185 for 1.85% fee." at bounding box center [224, 86] width 121 height 9
click at [476, 110] on icon at bounding box center [477, 110] width 11 height 12
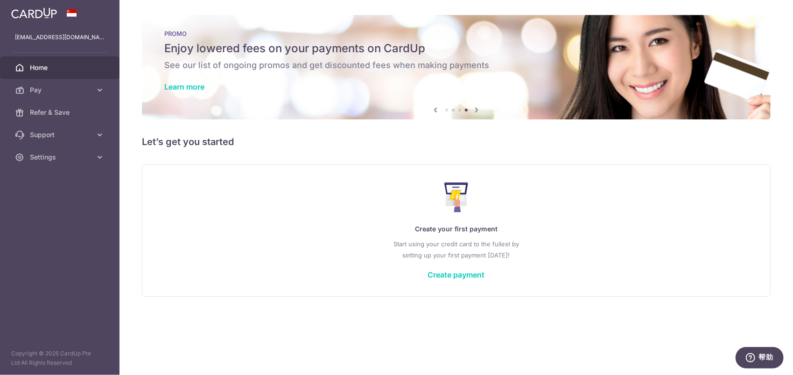
click at [476, 110] on icon at bounding box center [477, 110] width 11 height 12
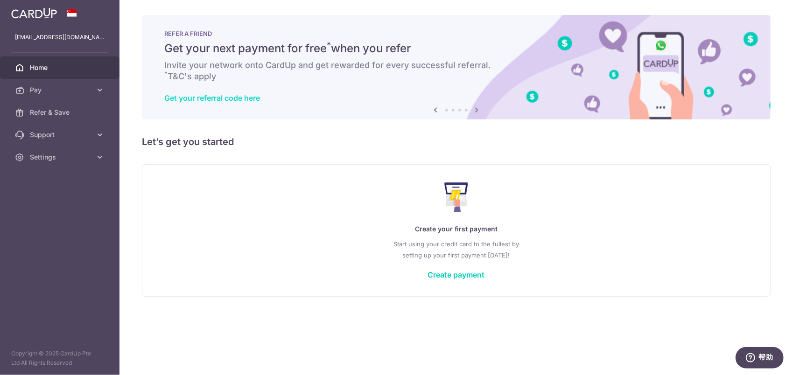
click at [224, 102] on link "Get your referral code here" at bounding box center [212, 97] width 96 height 9
click at [475, 110] on icon at bounding box center [477, 110] width 11 height 12
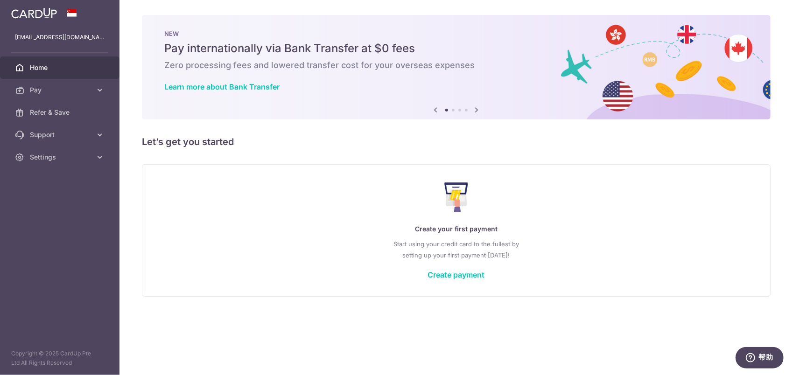
click at [432, 112] on icon at bounding box center [436, 110] width 11 height 12
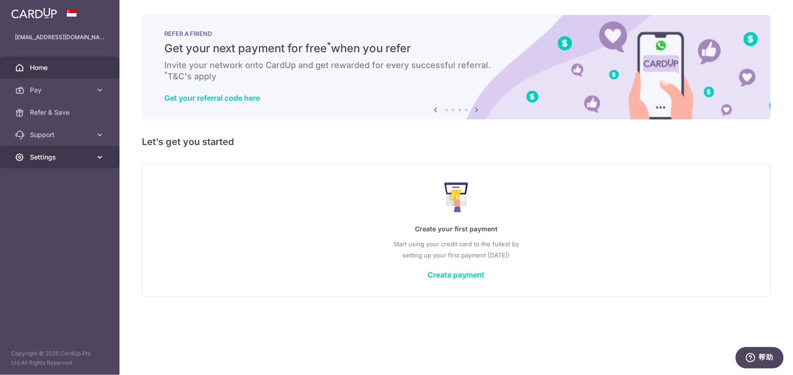
click at [77, 151] on link "Settings" at bounding box center [60, 157] width 120 height 22
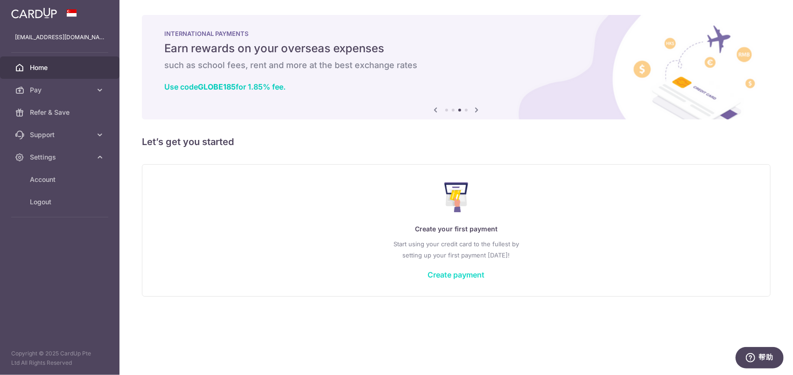
click at [456, 276] on link "Create payment" at bounding box center [456, 274] width 57 height 9
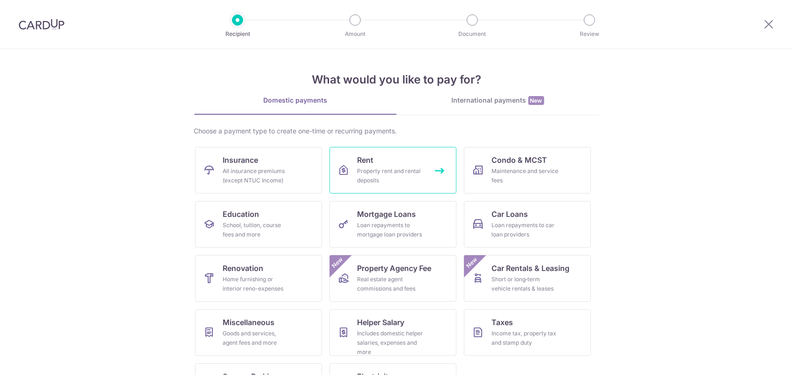
click at [388, 176] on div "Property rent and rental deposits" at bounding box center [391, 176] width 67 height 19
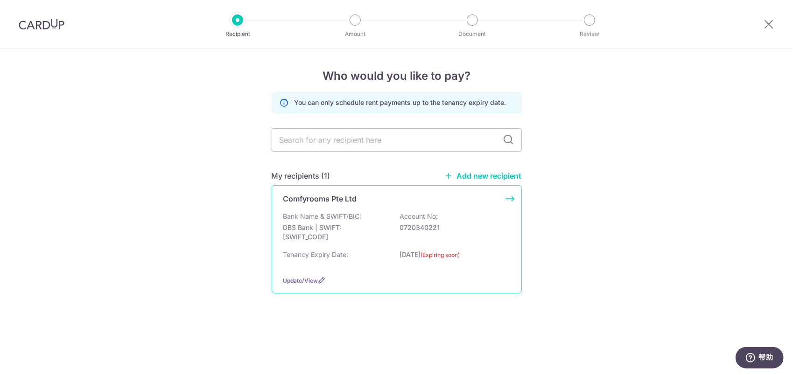
click at [508, 198] on div "Comfyrooms Pte Ltd Bank Name & SWIFT/BIC: DBS Bank | SWIFT: DBSSSGSGXXX Account…" at bounding box center [397, 239] width 250 height 108
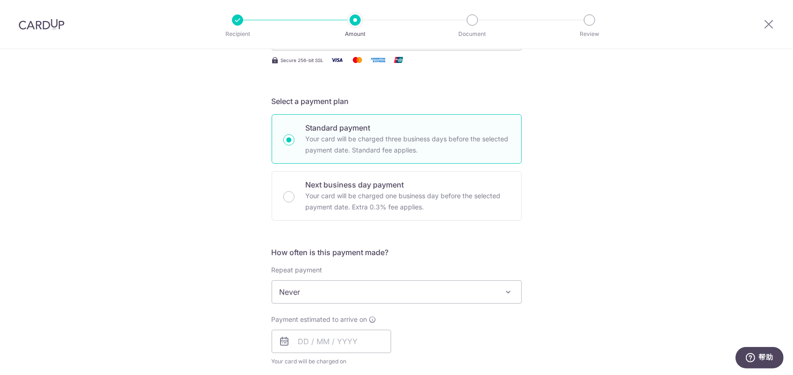
scroll to position [143, 0]
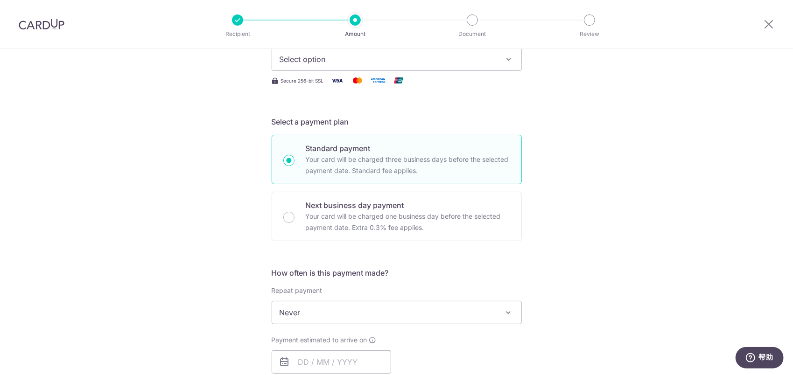
click at [548, 231] on div "Tell us more about your payment Enter payment amount SGD Select Card Select opt…" at bounding box center [396, 328] width 793 height 845
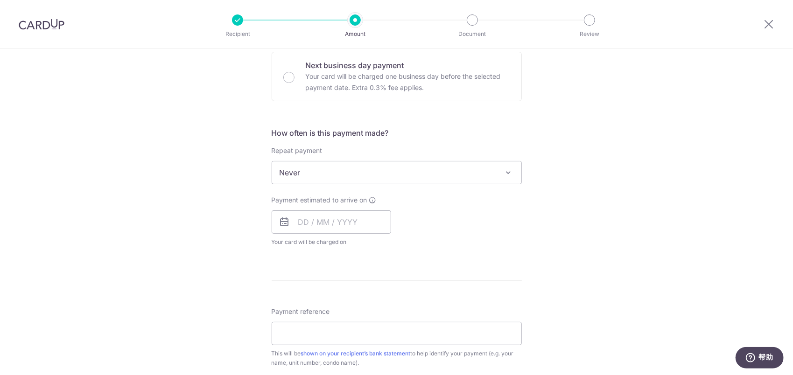
scroll to position [330, 0]
